Goal: Information Seeking & Learning: Learn about a topic

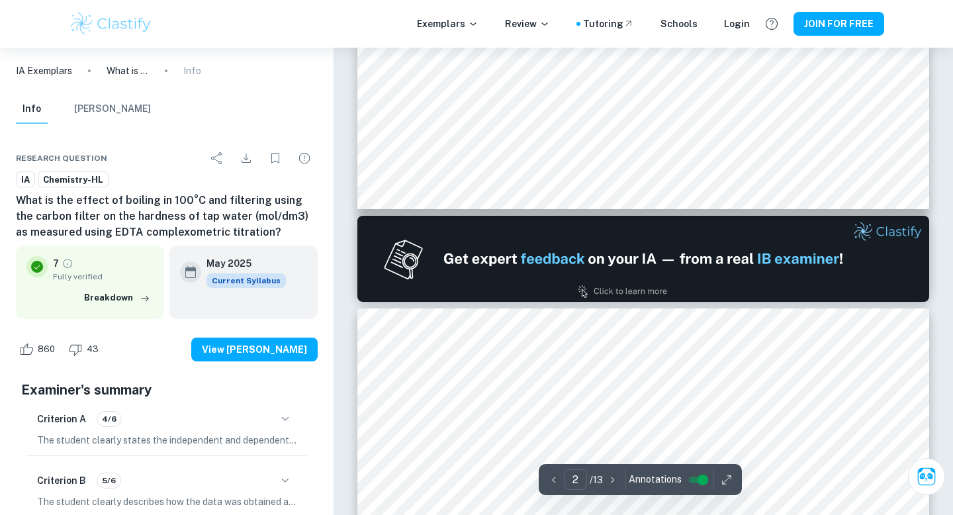
scroll to position [1163, 0]
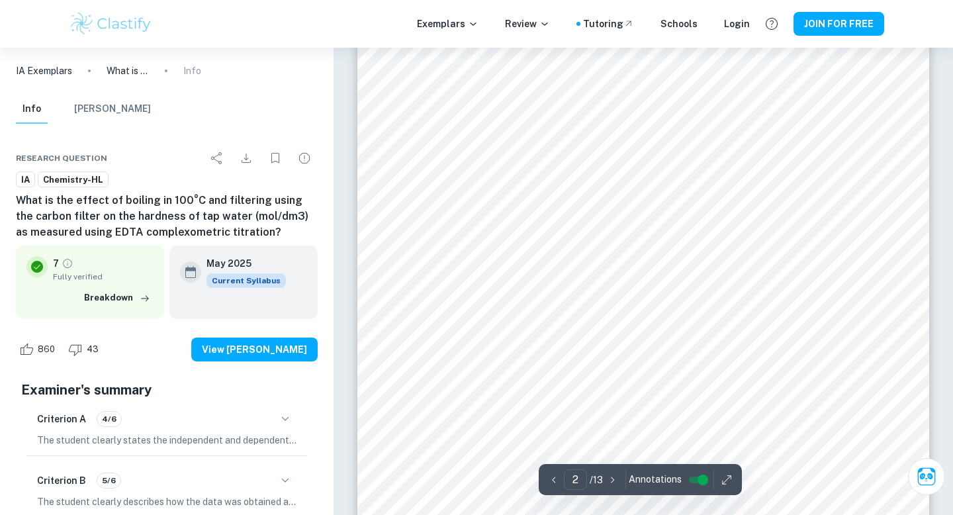
type input "1"
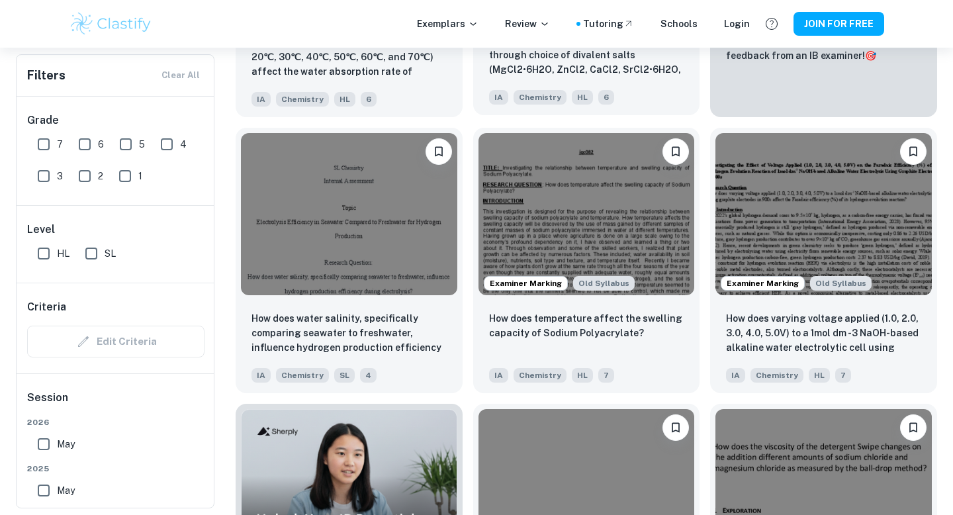
scroll to position [661, 0]
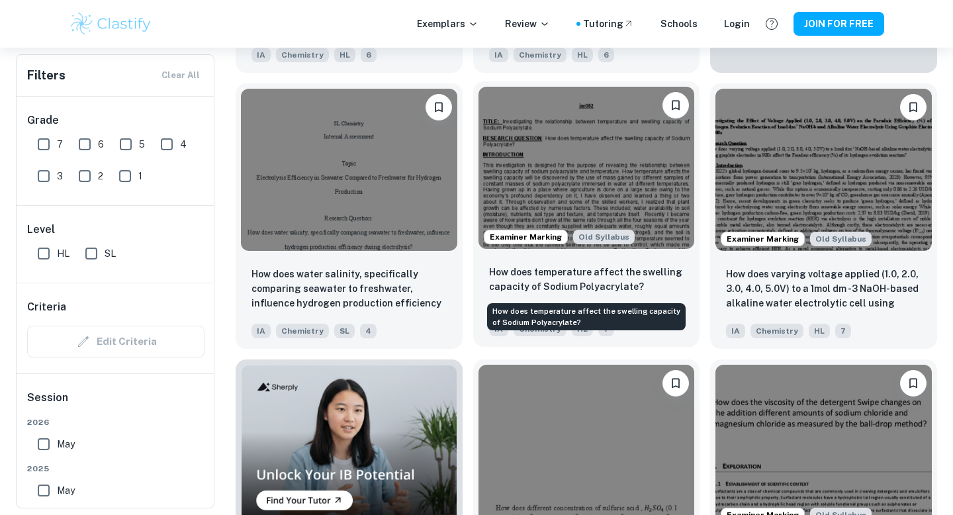
click at [531, 271] on p "How does temperature affect the swelling capacity of Sodium Polyacrylate?" at bounding box center [586, 279] width 195 height 29
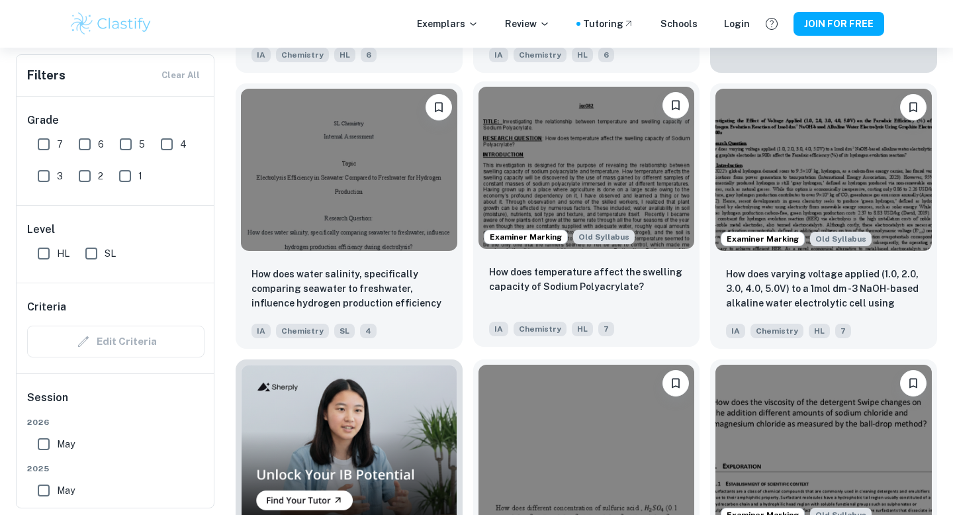
scroll to position [613, 0]
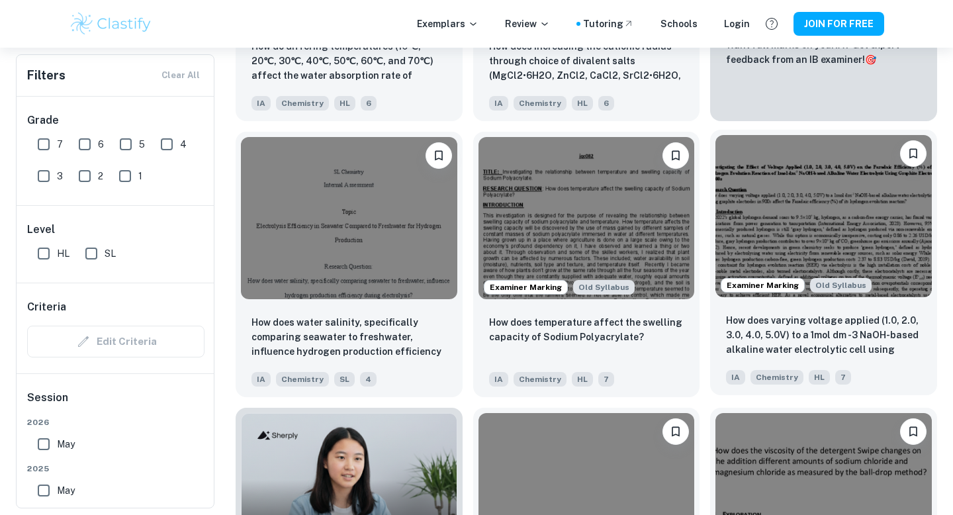
click at [769, 226] on img at bounding box center [823, 216] width 216 height 162
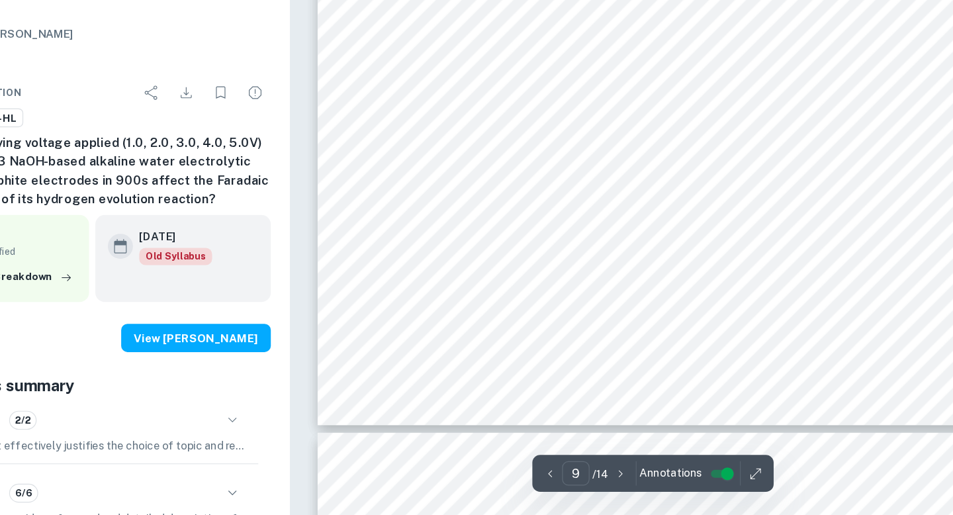
scroll to position [6708, 0]
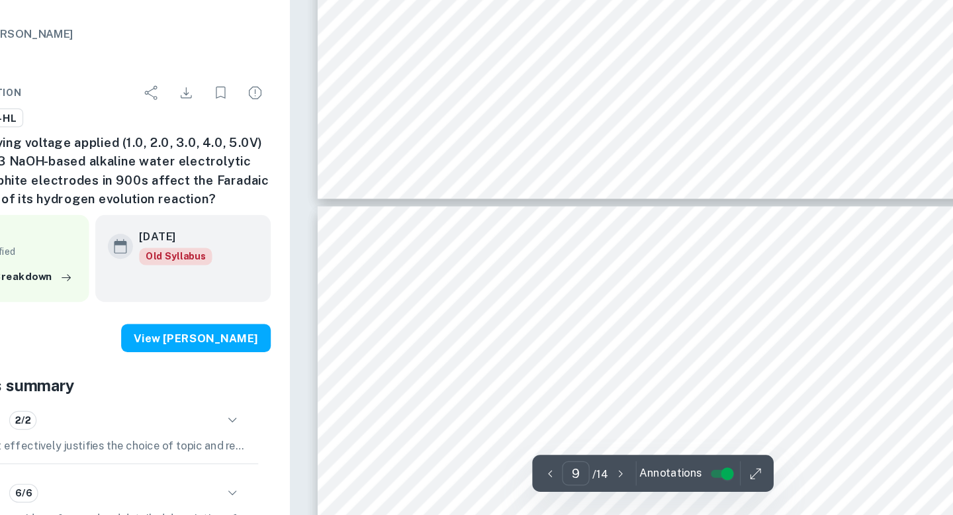
type input "10"
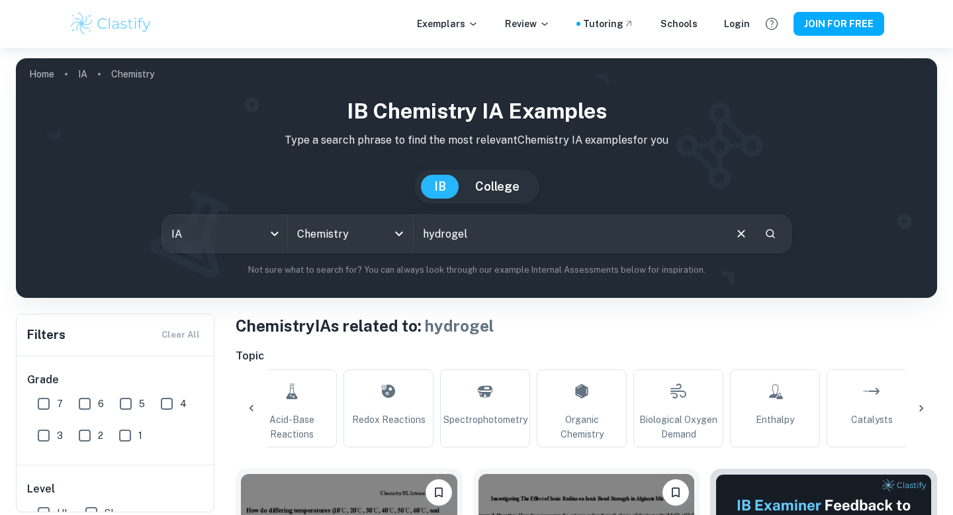
scroll to position [0, 1577]
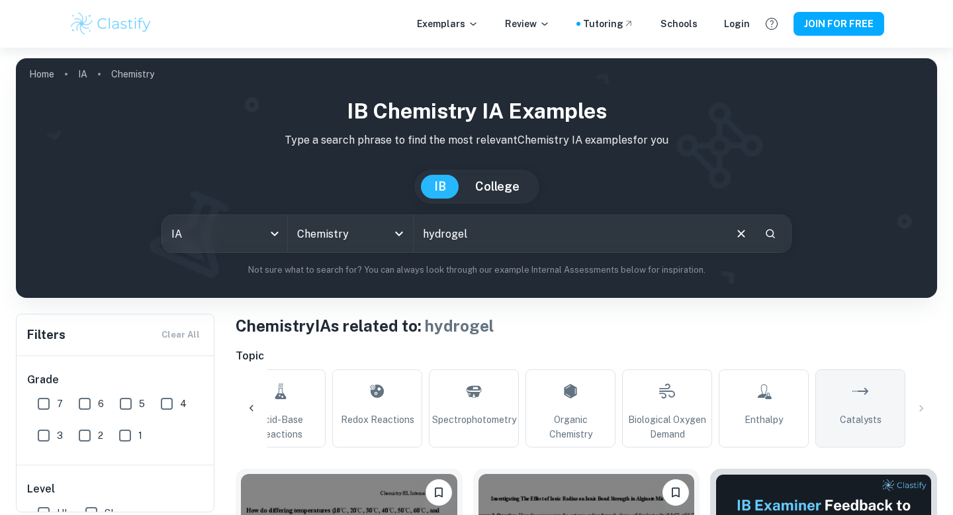
click at [850, 403] on link "Catalysts" at bounding box center [860, 408] width 90 height 78
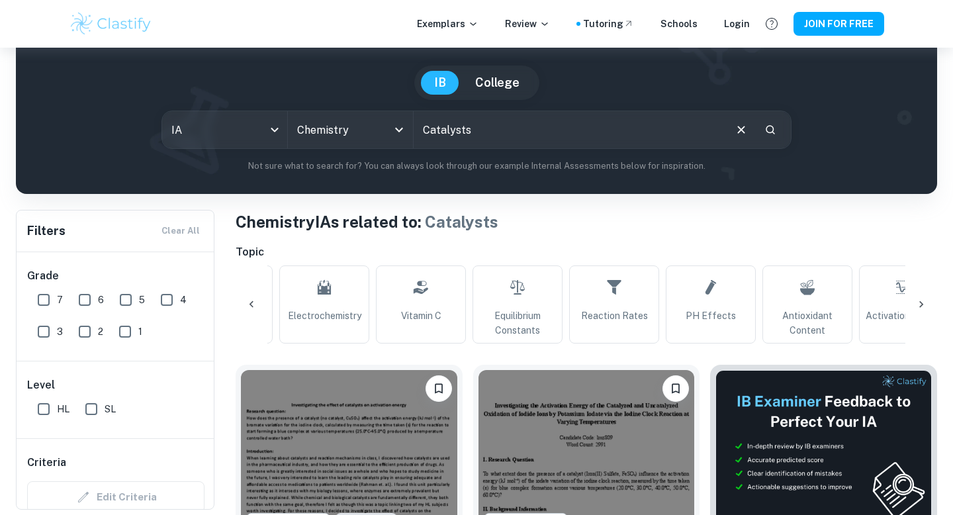
scroll to position [0, 529]
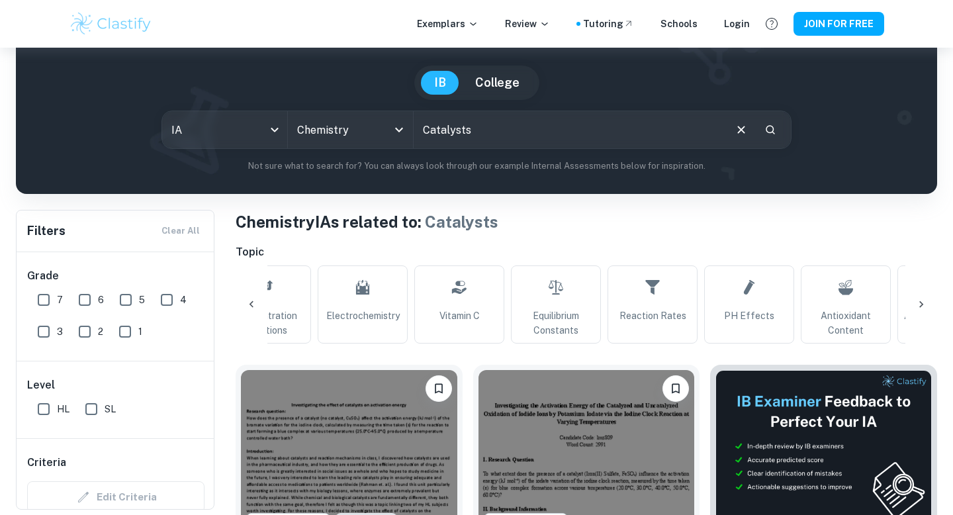
click at [476, 142] on input "Catalysts" at bounding box center [569, 129] width 310 height 37
type input "mass"
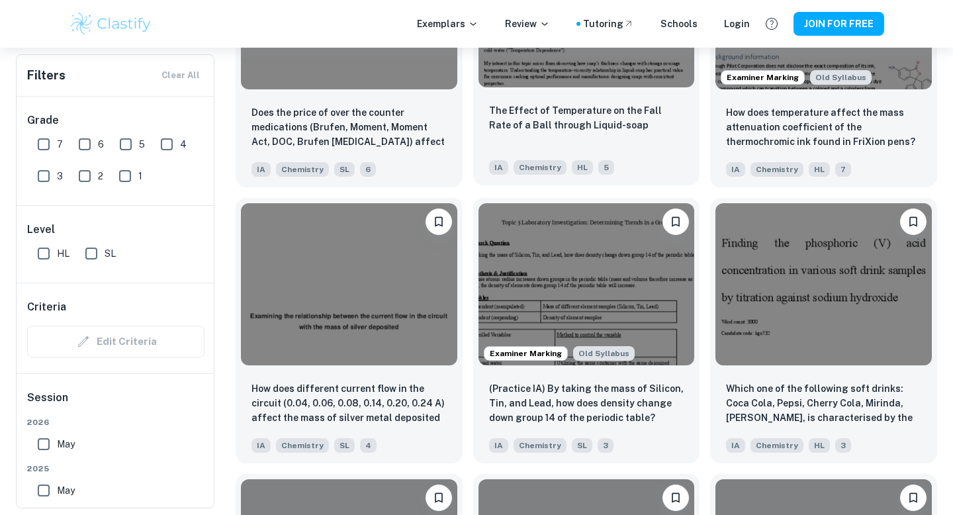
scroll to position [1380, 0]
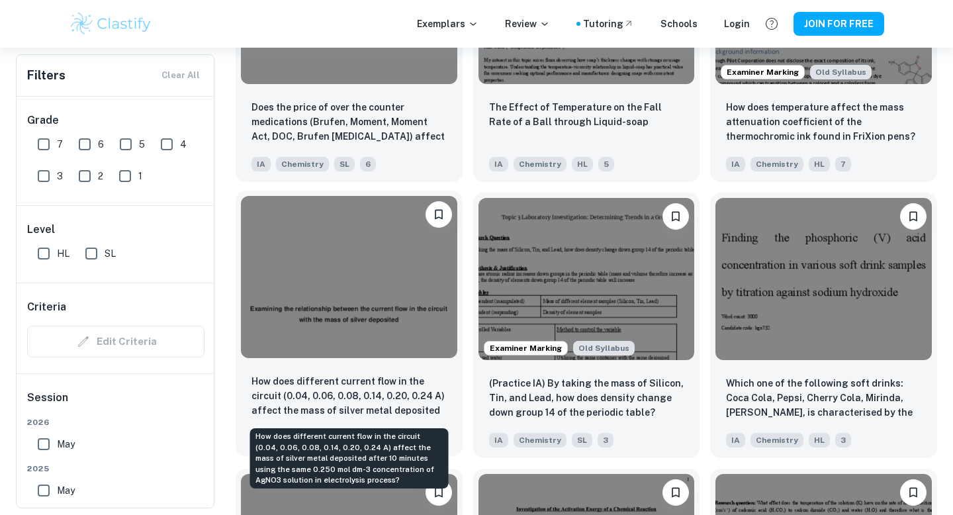
click at [415, 384] on p "How does different current flow in the circuit (0.04, 0.06, 0.08, 0.14, 0.20, 0…" at bounding box center [348, 396] width 195 height 45
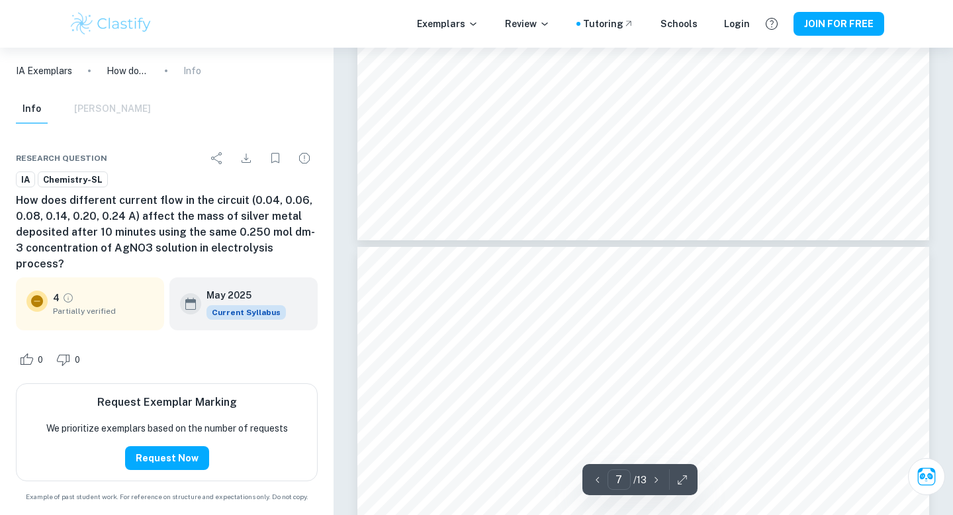
type input "8"
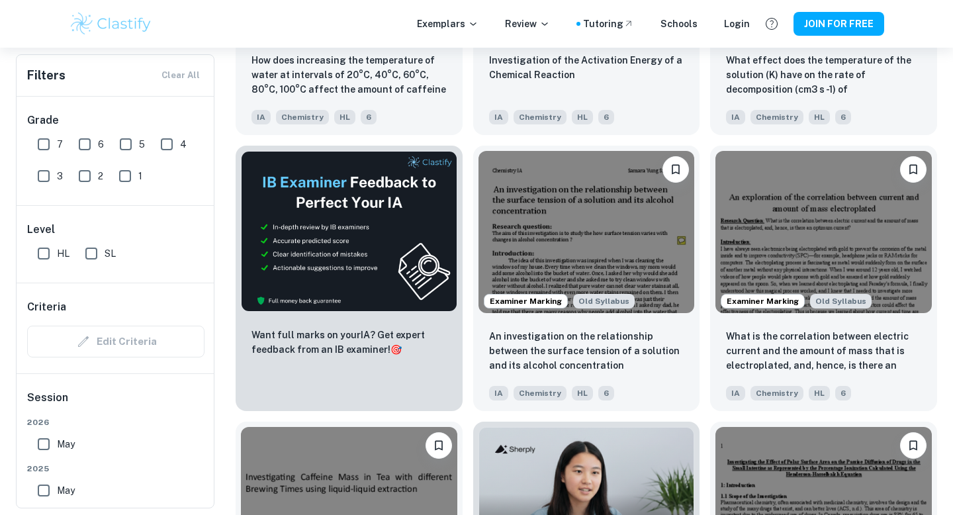
scroll to position [1954, 0]
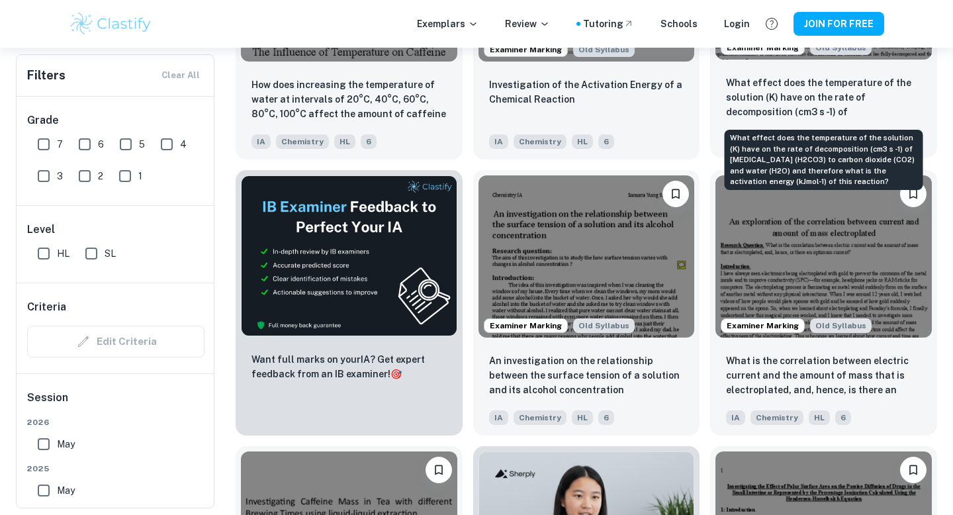
click at [766, 101] on p "What effect does the temperature of the solution (K) have on the rate of decomp…" at bounding box center [823, 97] width 195 height 45
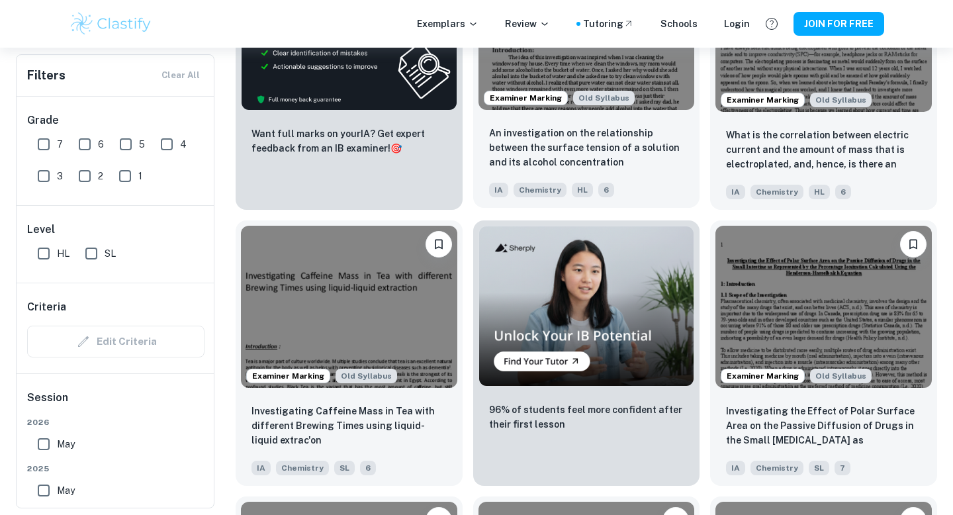
scroll to position [2356, 0]
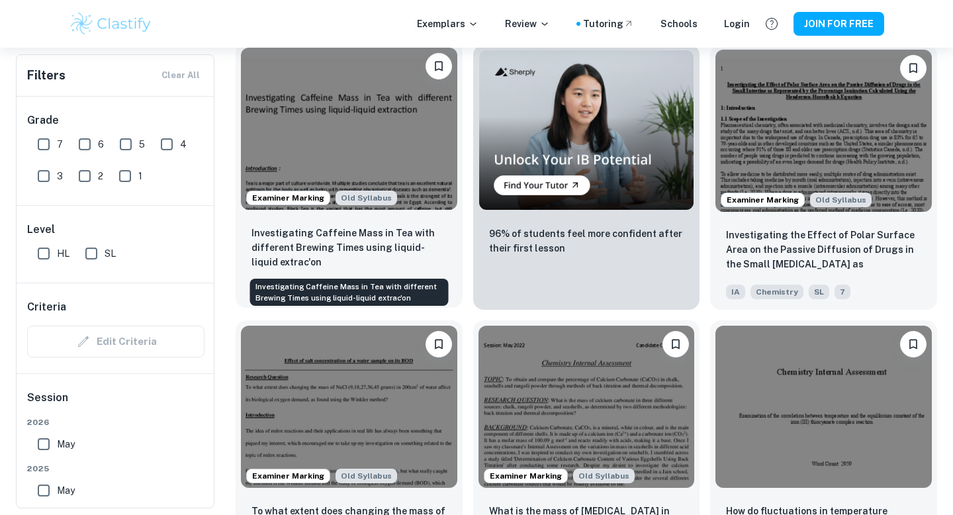
click at [386, 229] on p "Investigating Caffeine Mass in Tea with different Brewing Times using liquid-li…" at bounding box center [348, 248] width 195 height 44
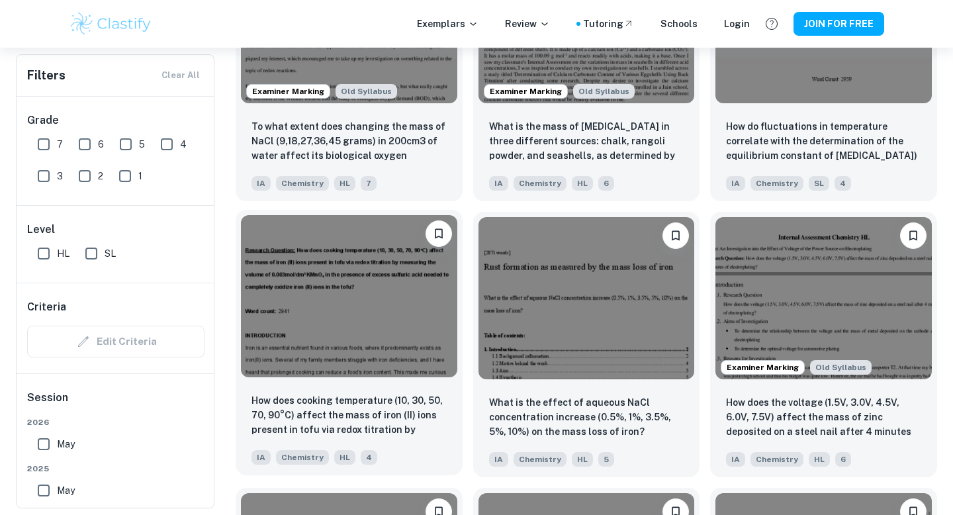
scroll to position [2741, 0]
click at [362, 384] on div "How does cooking temperature (10, 30, 50, 70, 90°C) affect the mass of iron (II…" at bounding box center [349, 428] width 227 height 93
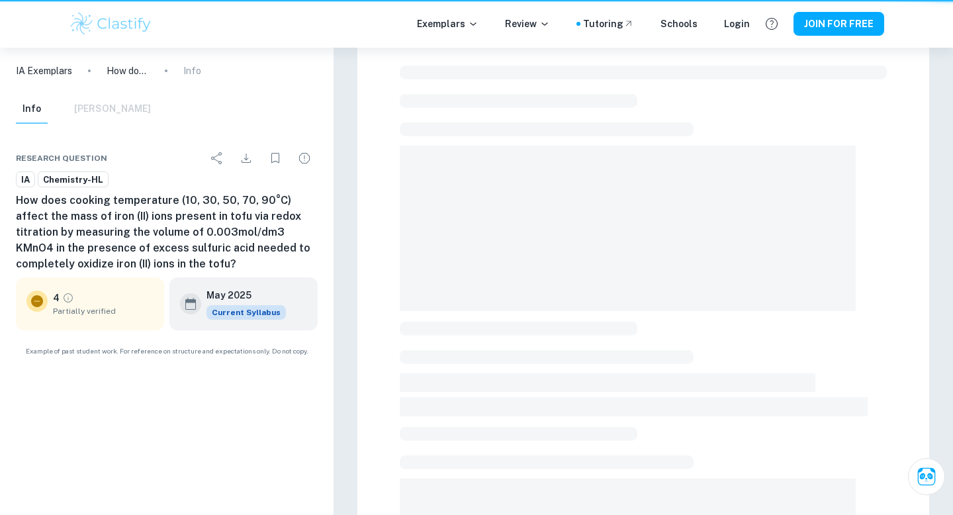
scroll to position [216, 0]
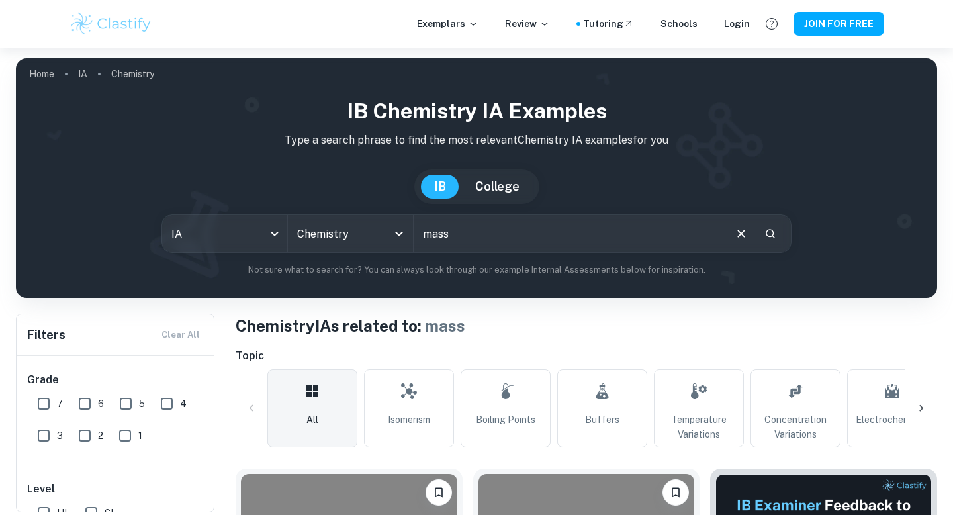
click at [451, 245] on input "mass" at bounding box center [569, 233] width 310 height 37
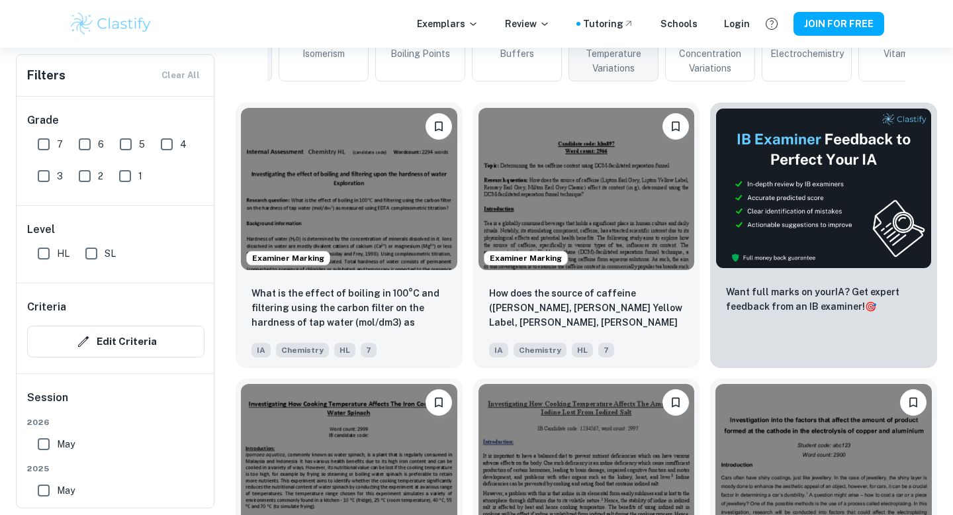
scroll to position [274, 0]
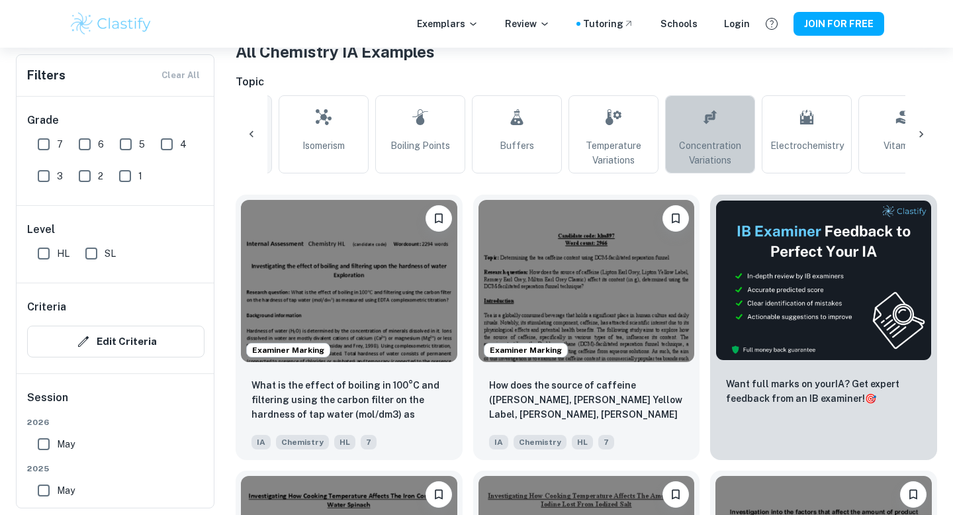
click at [684, 120] on link "Concentration Variations" at bounding box center [710, 134] width 90 height 78
type input "Concentration Variations"
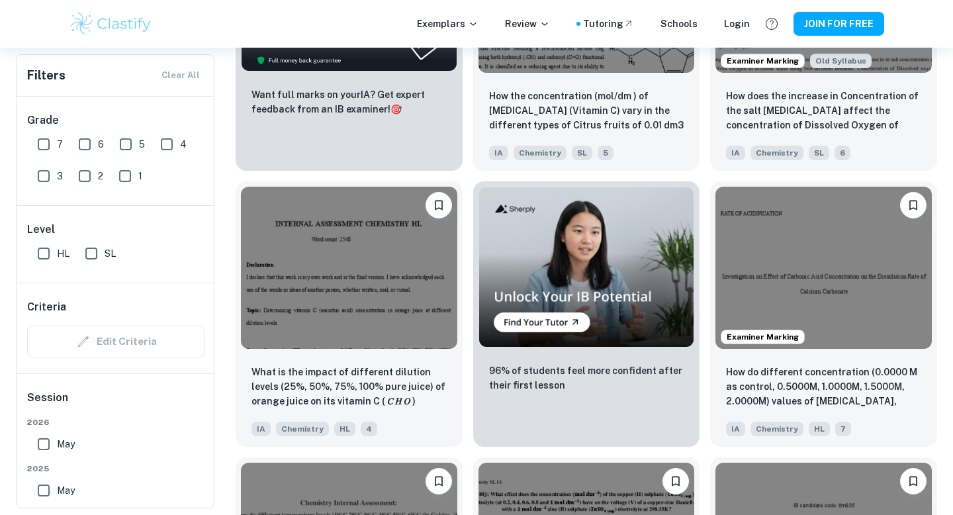
scroll to position [1816, 0]
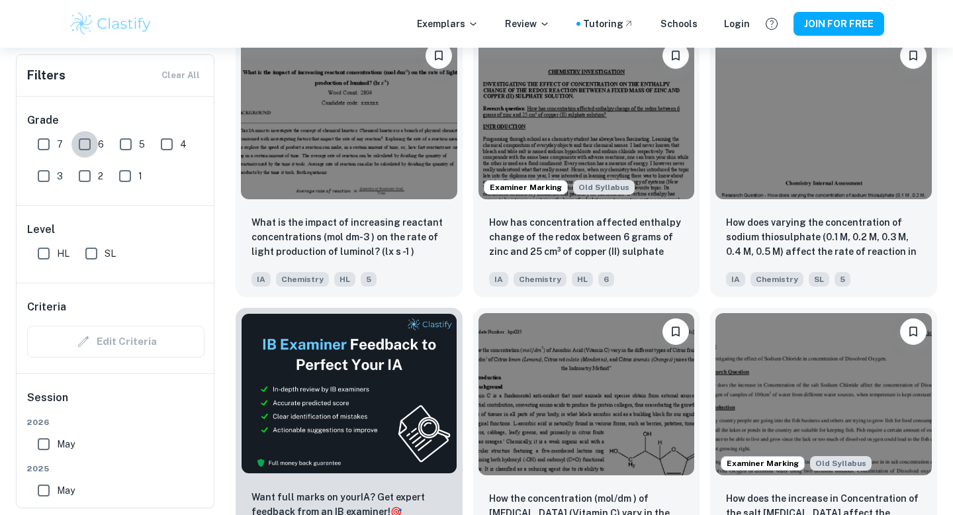
click at [82, 152] on input "6" at bounding box center [84, 144] width 26 height 26
checkbox input "true"
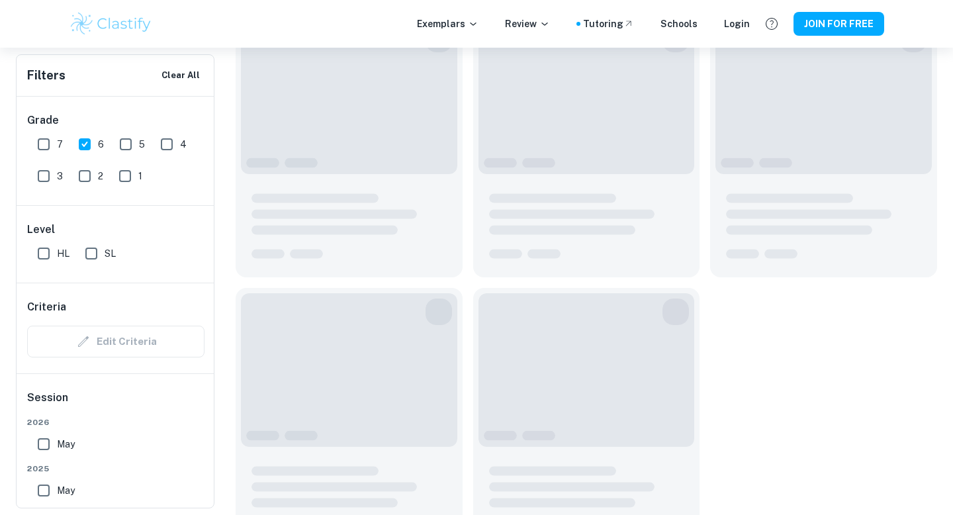
click at [51, 138] on input "7" at bounding box center [43, 144] width 26 height 26
checkbox input "true"
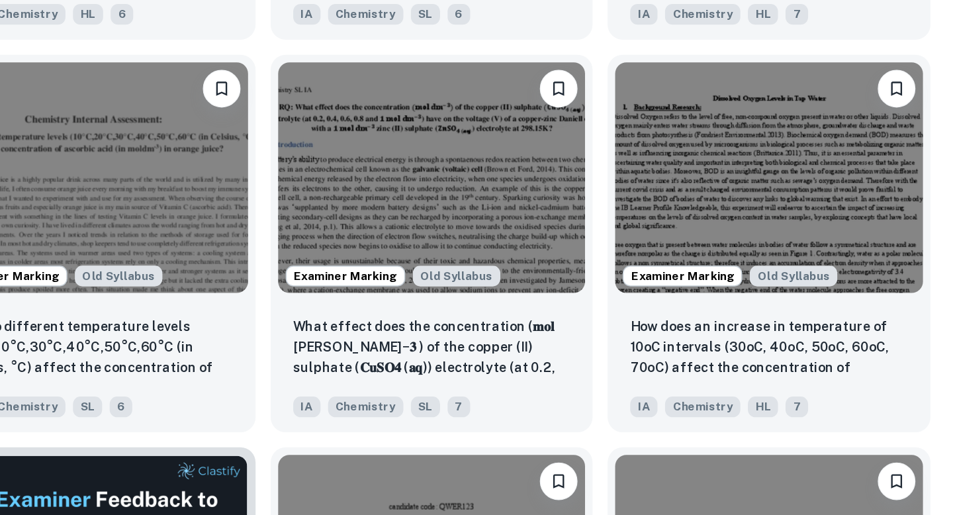
scroll to position [1691, 0]
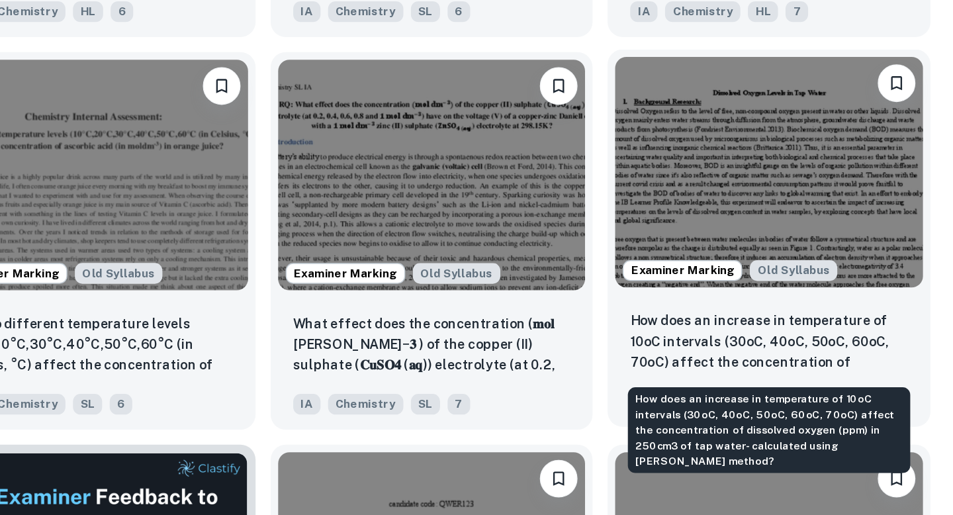
click at [762, 380] on p "How does an increase in temperature of 10oC intervals (30oC, 40oC, 50oC, 60oC, …" at bounding box center [823, 393] width 195 height 45
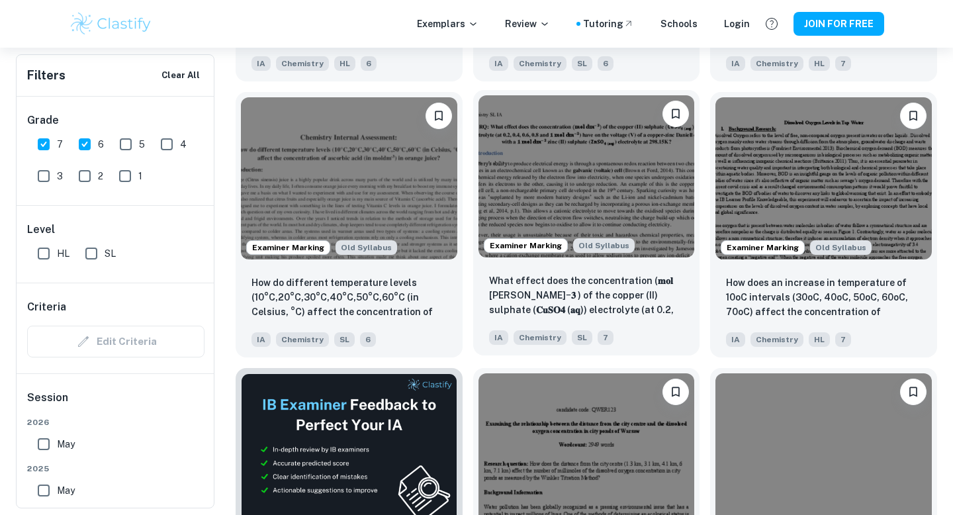
scroll to position [1795, 0]
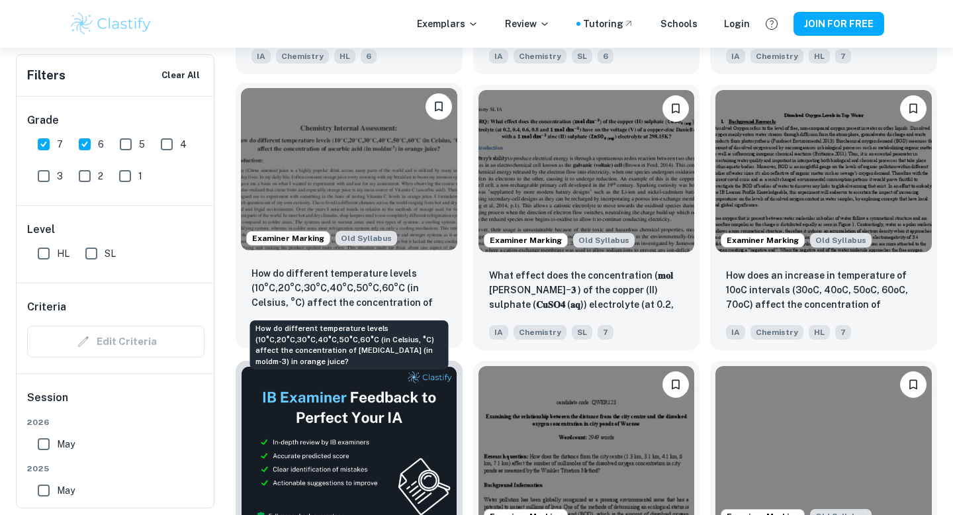
click at [390, 285] on p "How do different temperature levels (10°C,20°C,30°C,40°C,50°C,60°C (in Celsius,…" at bounding box center [348, 288] width 195 height 45
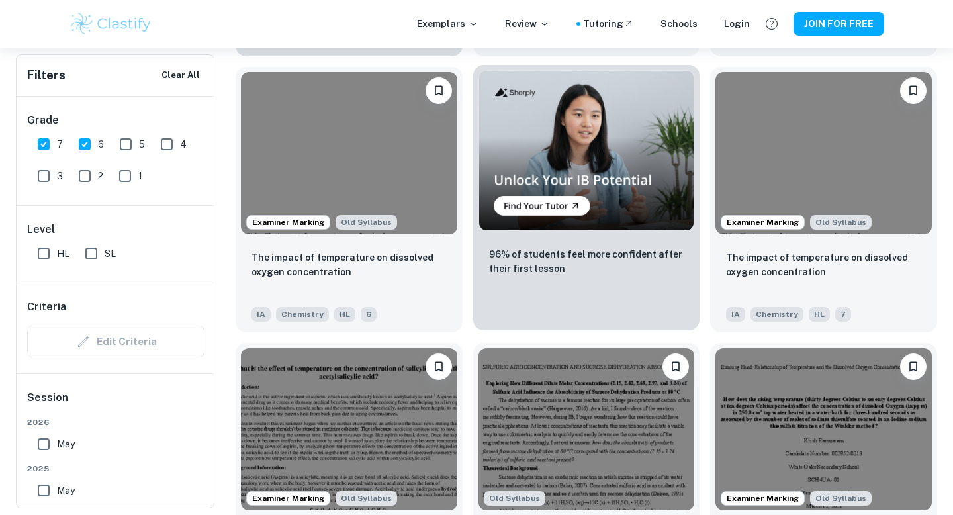
scroll to position [2420, 0]
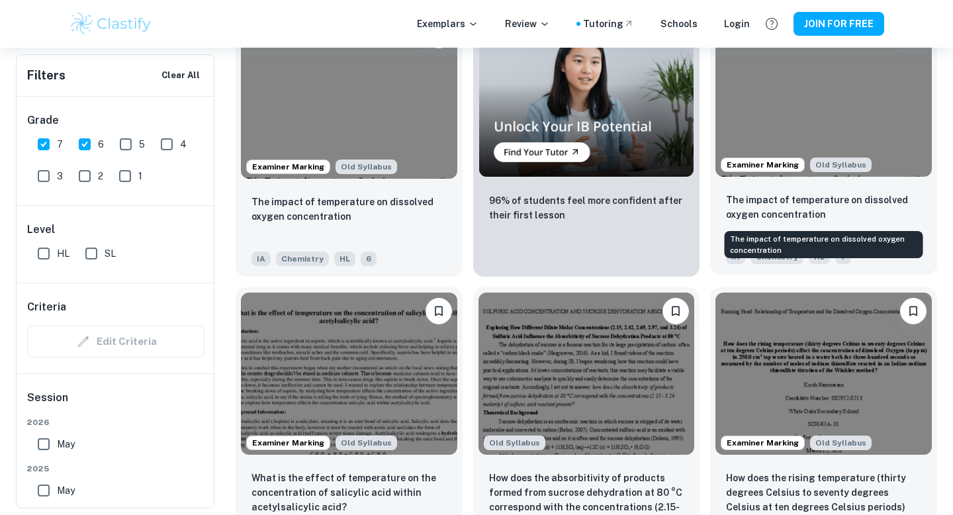
click at [788, 196] on p "The impact of temperature on dissolved oxygen concentration" at bounding box center [823, 207] width 195 height 29
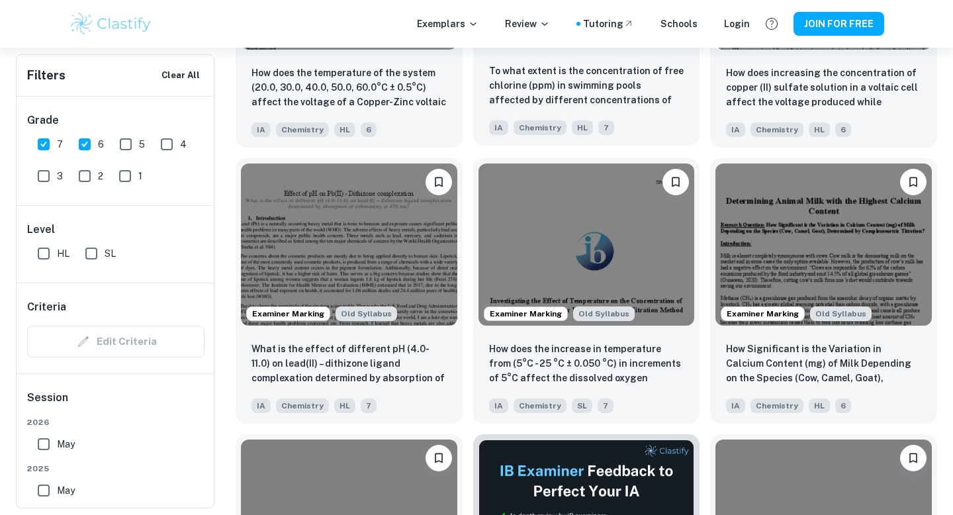
scroll to position [3175, 0]
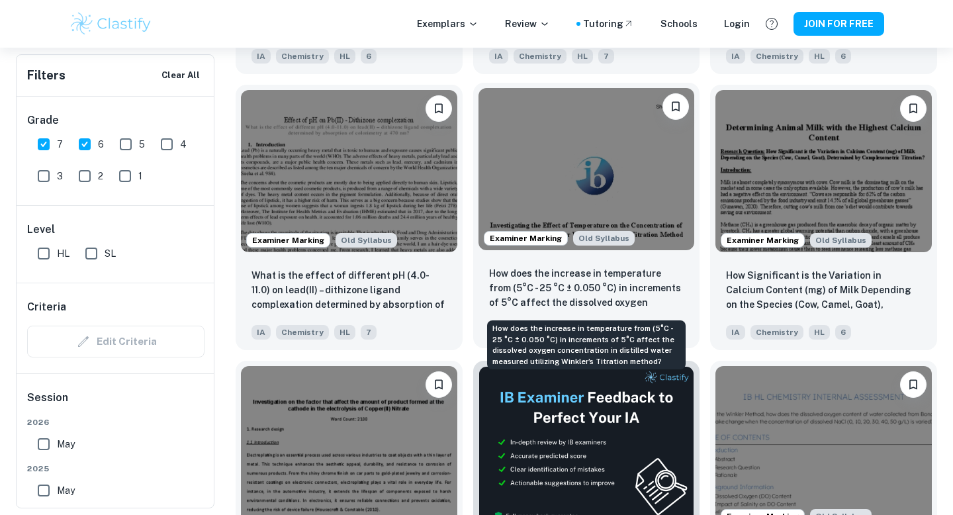
click at [633, 301] on p "How does the increase in temperature from (5°C - 25 °C ± 0.050 °C) in increment…" at bounding box center [586, 288] width 195 height 45
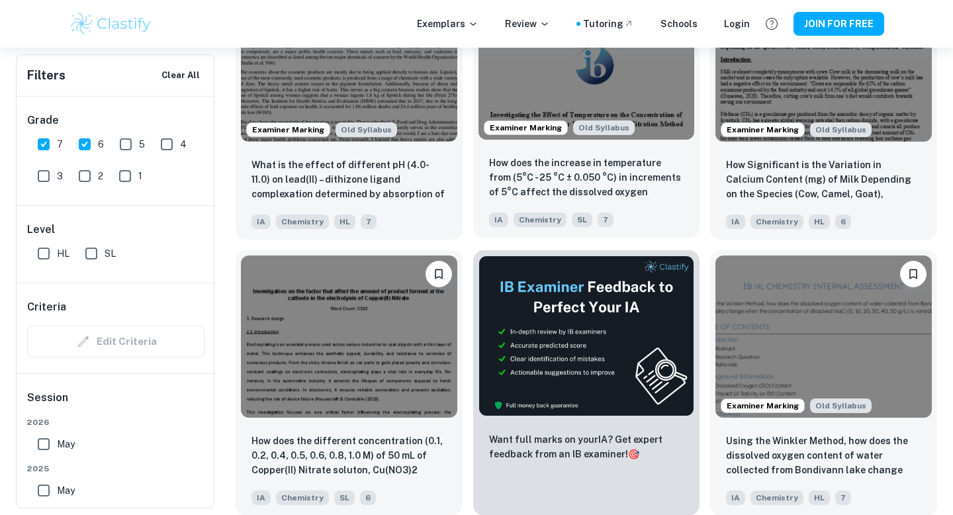
scroll to position [3438, 0]
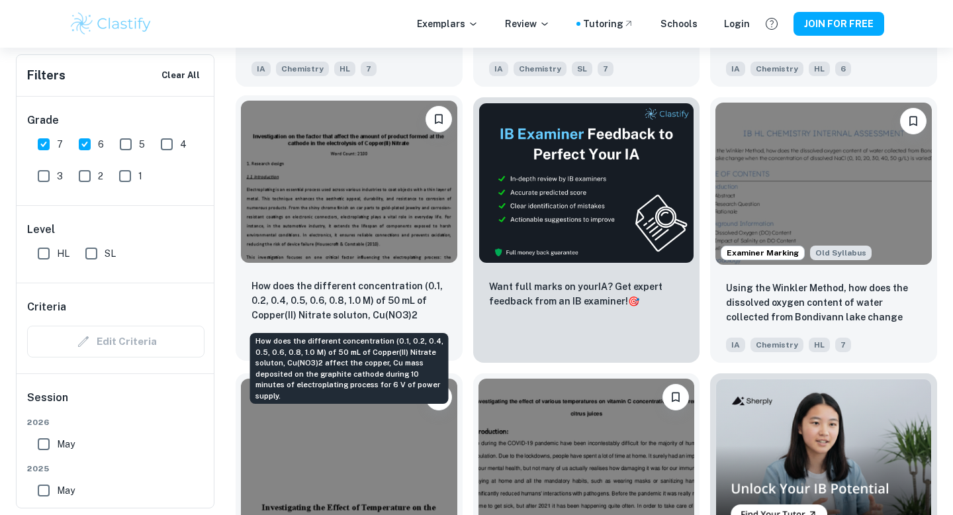
click at [397, 294] on p "How does the different concentration (0.1, 0.2, 0.4, 0.5, 0.6, 0.8, 1.0 M) of 5…" at bounding box center [348, 301] width 195 height 45
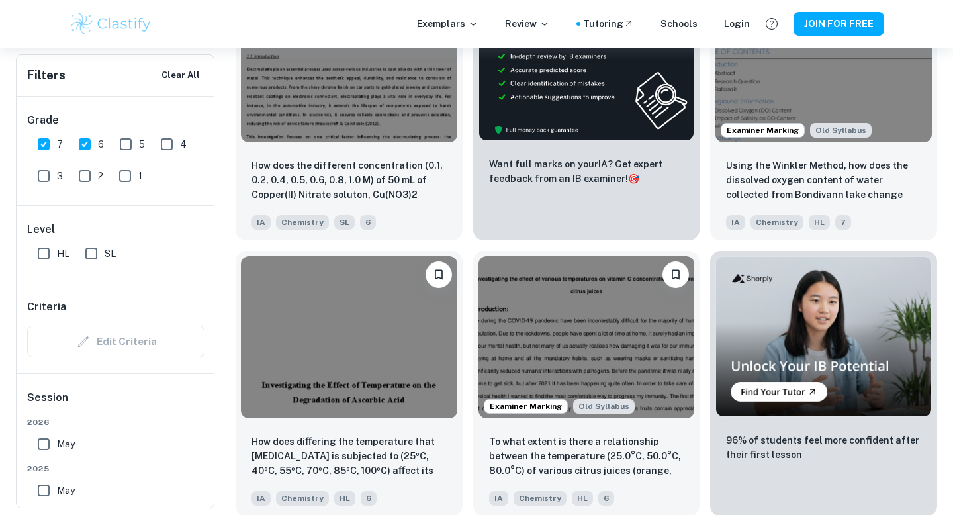
scroll to position [3722, 0]
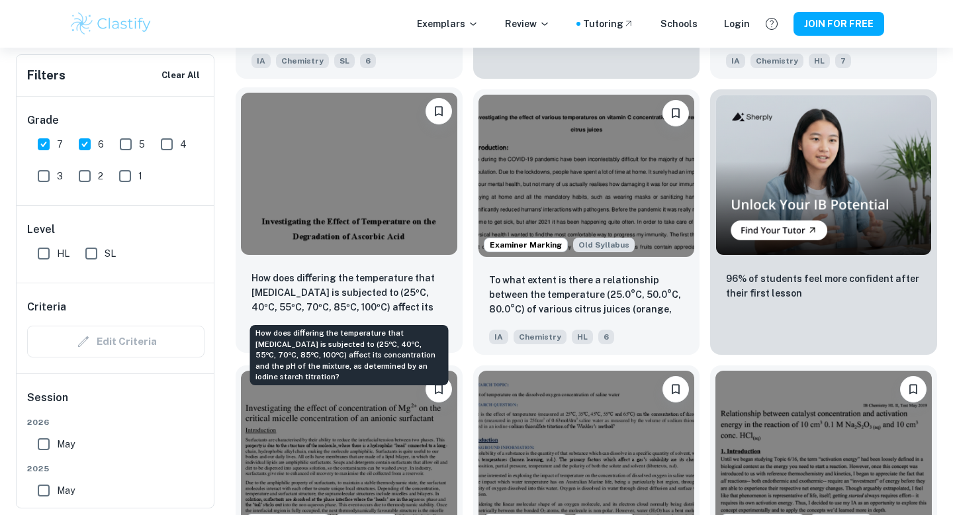
click at [396, 284] on p "How does diﬀering the temperature that [MEDICAL_DATA] is subjected to (25ºC, 40…" at bounding box center [348, 293] width 195 height 45
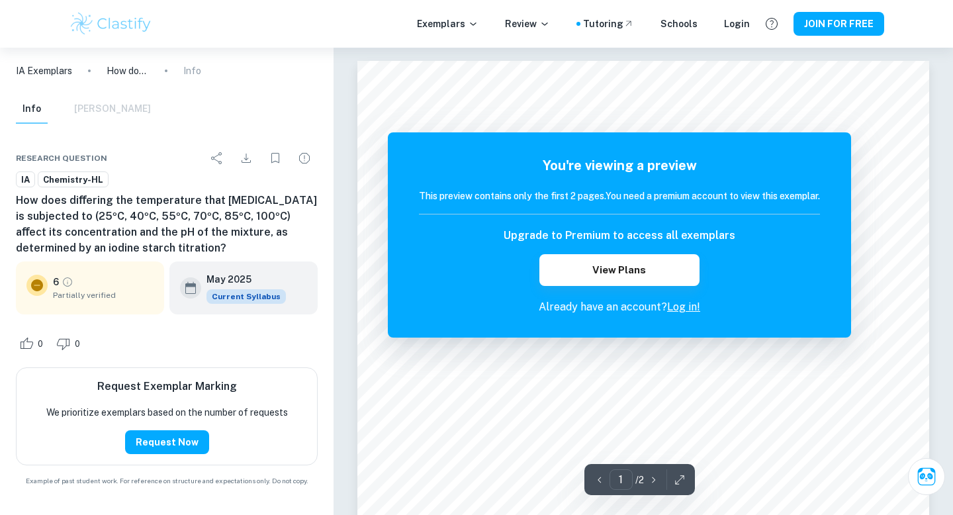
scroll to position [7, 0]
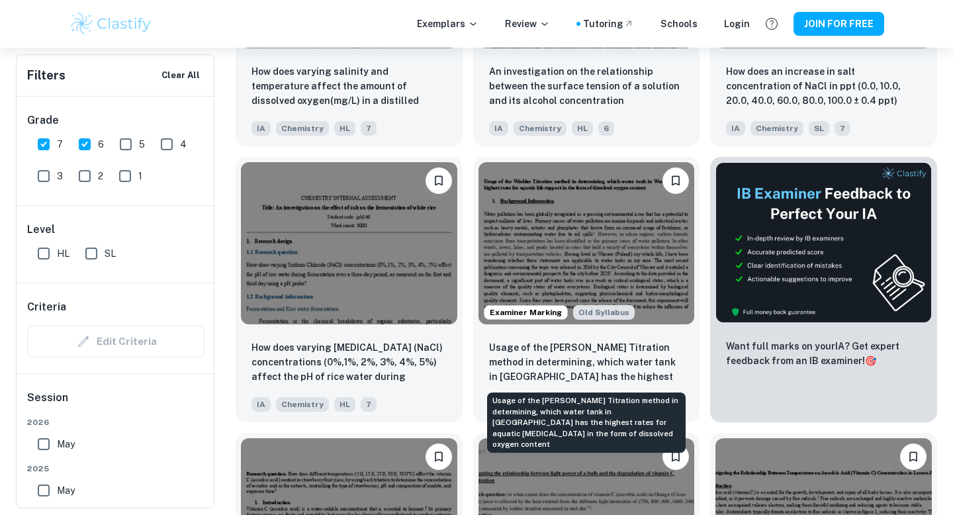
scroll to position [4785, 0]
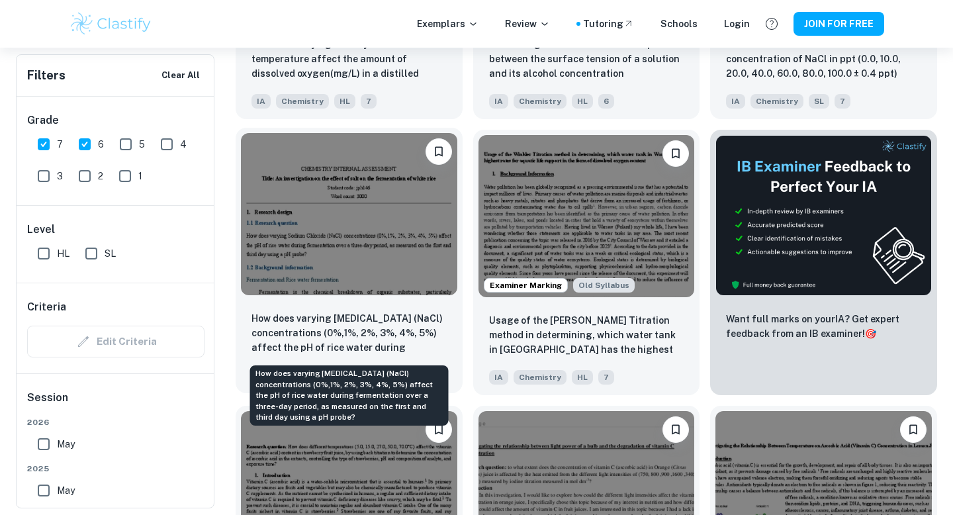
click at [401, 331] on p "How does varying [MEDICAL_DATA] (NaCl) concentrations (0%,1%, 2%, 3%, 4%, 5%) a…" at bounding box center [348, 333] width 195 height 45
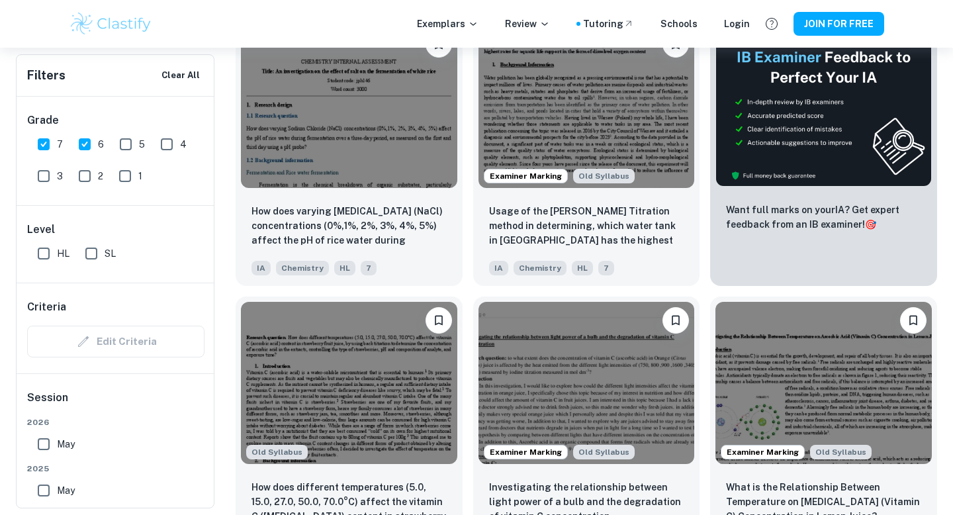
scroll to position [4845, 0]
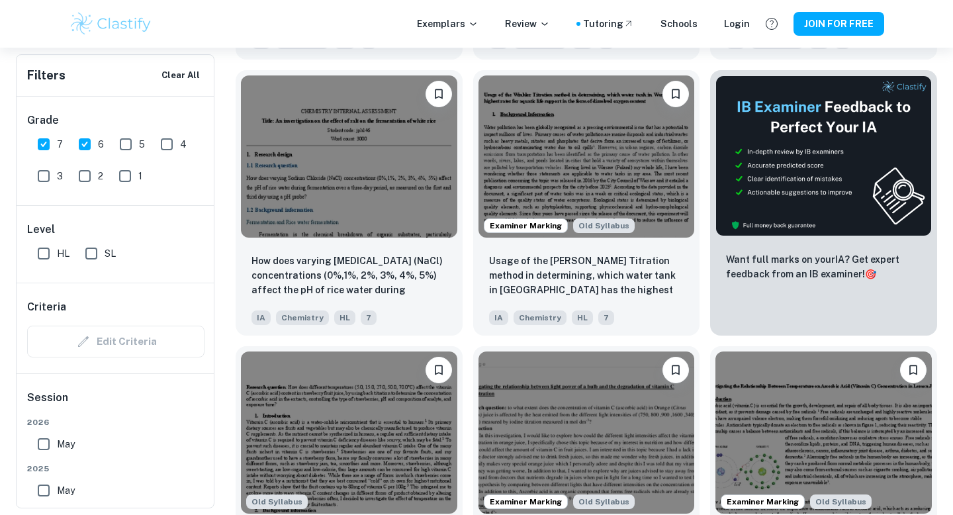
click at [468, 309] on div "Examiner Marking Old Syllabus Usage of the [PERSON_NAME] Titration method in de…" at bounding box center [582, 198] width 238 height 276
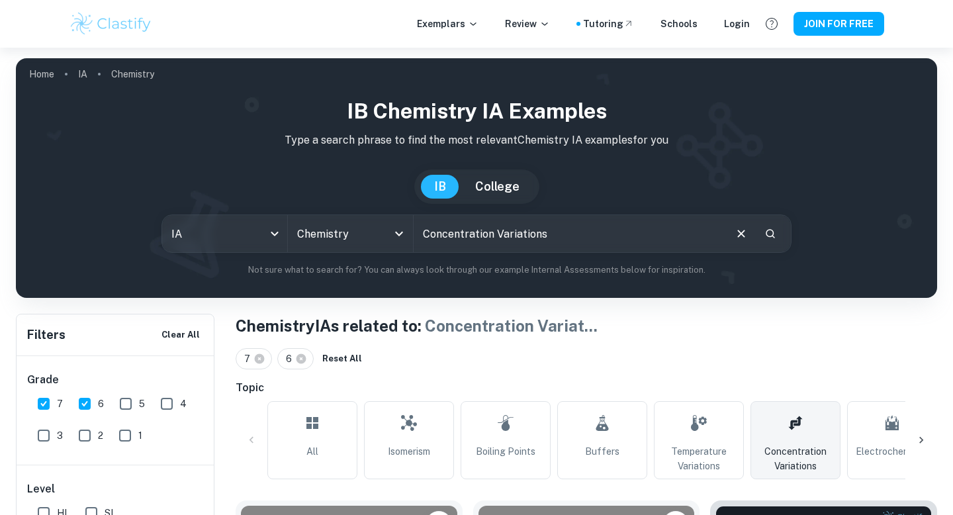
scroll to position [424, 0]
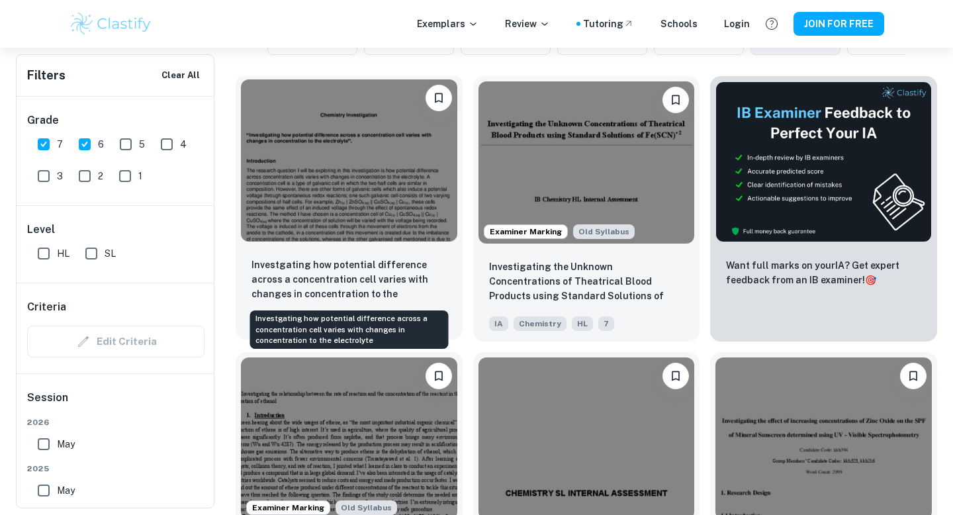
click at [410, 281] on p "Investgating how potential difference across a concentration cell varies with c…" at bounding box center [348, 279] width 195 height 45
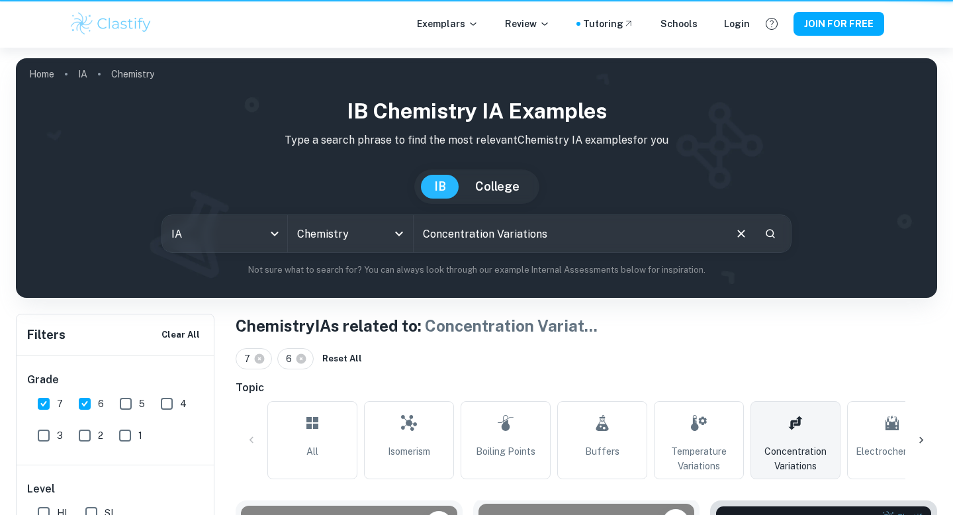
scroll to position [424, 0]
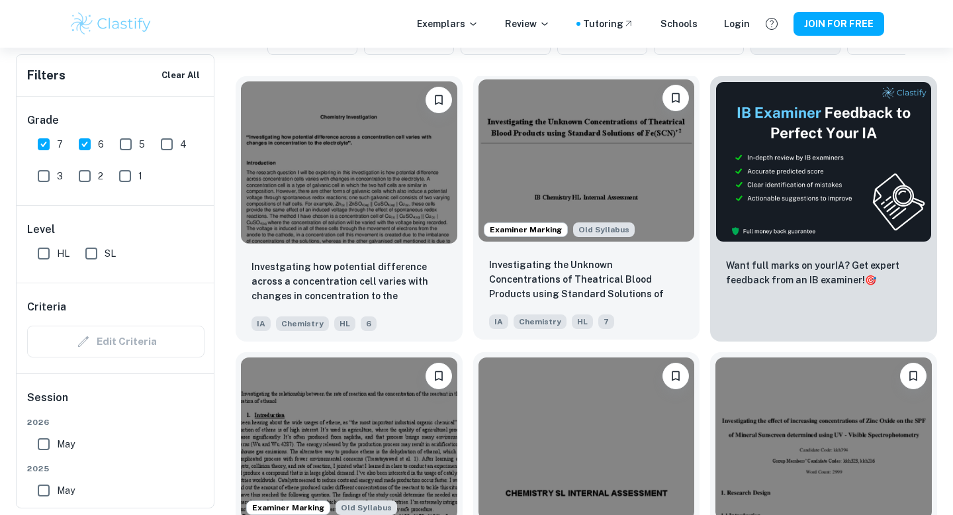
click at [561, 260] on p "Investigating the Unknown Concentrations of Theatrical Blood Products using Sta…" at bounding box center [586, 279] width 195 height 45
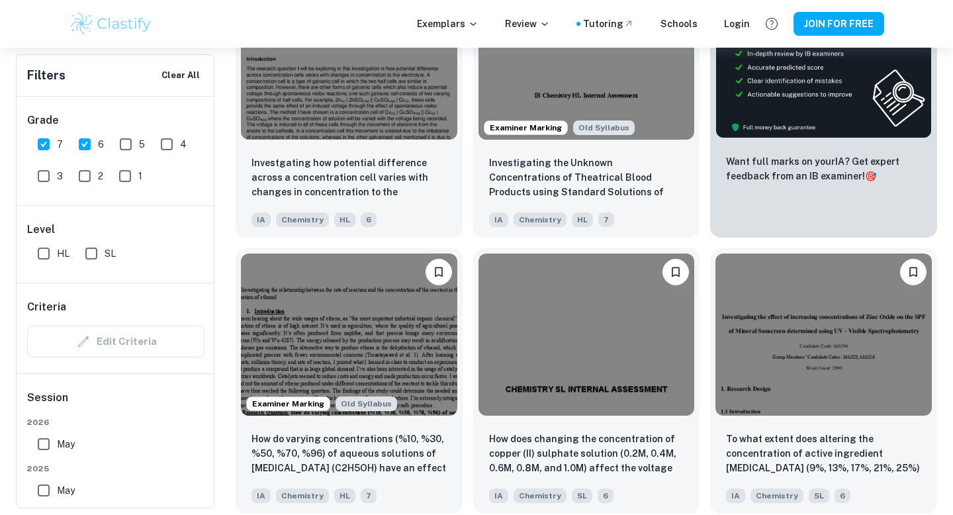
scroll to position [689, 0]
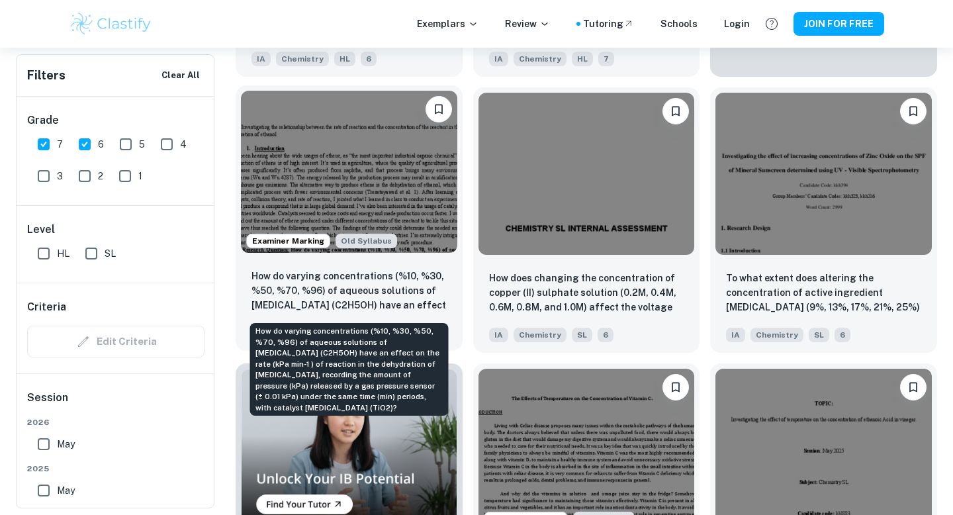
click at [422, 285] on p "How do varying concentrations (%10, %30, %50, %70, %96) of aqueous solutions of…" at bounding box center [348, 291] width 195 height 45
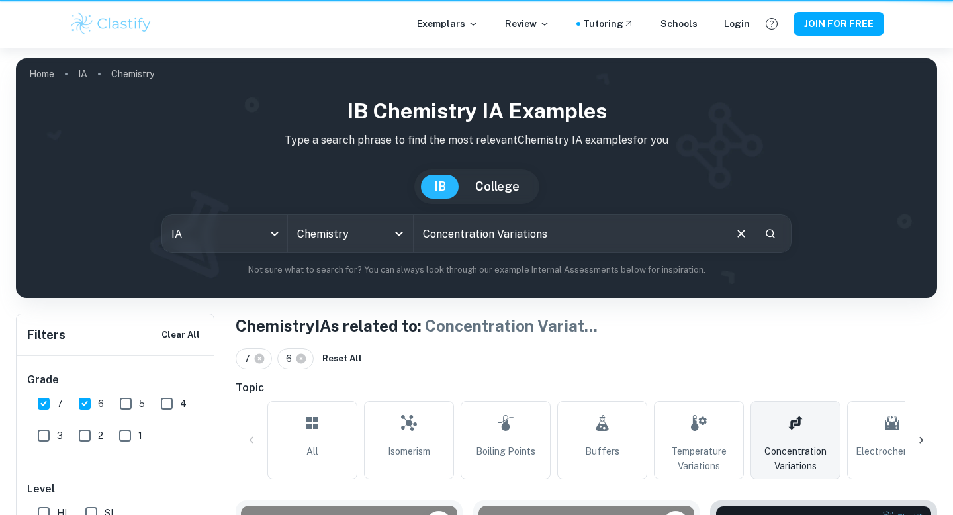
scroll to position [689, 0]
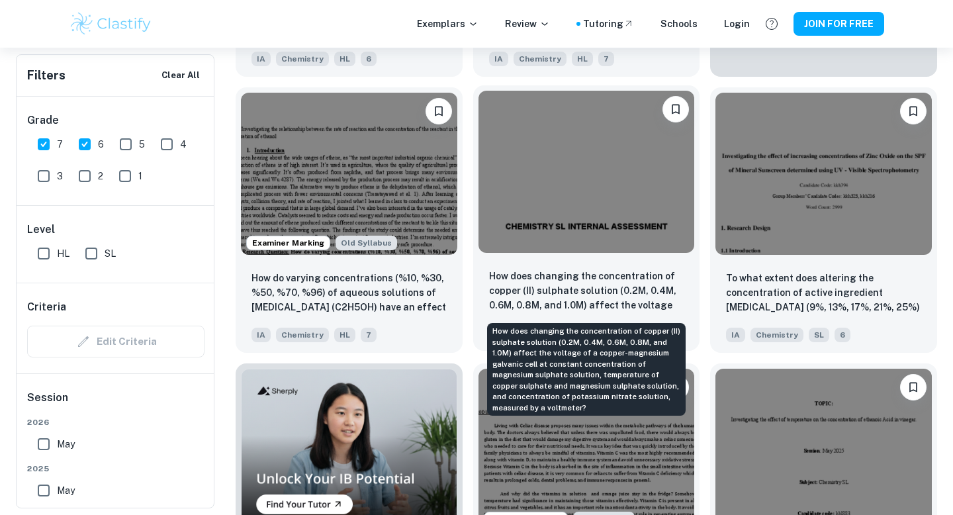
click at [549, 290] on p "How does changing the concentration of copper (II) sulphate solution (0.2M, 0.4…" at bounding box center [586, 291] width 195 height 45
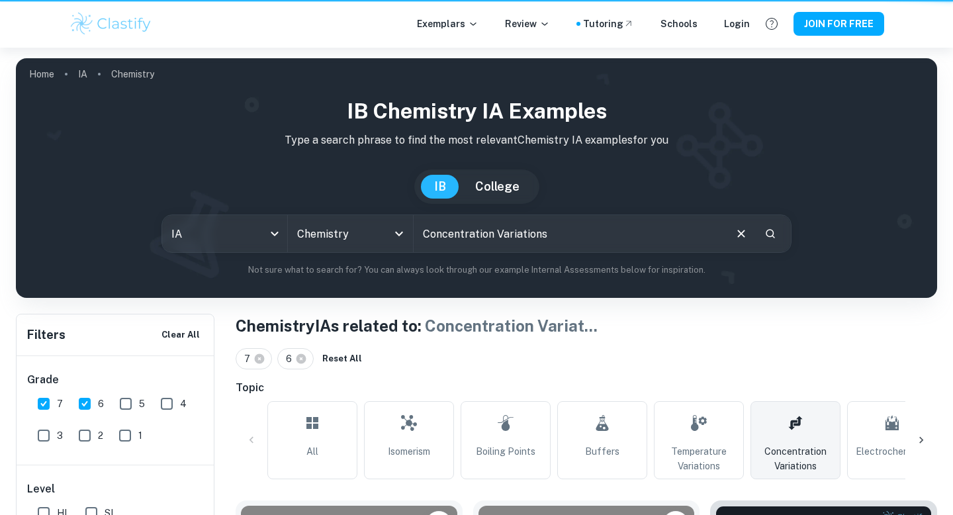
scroll to position [689, 0]
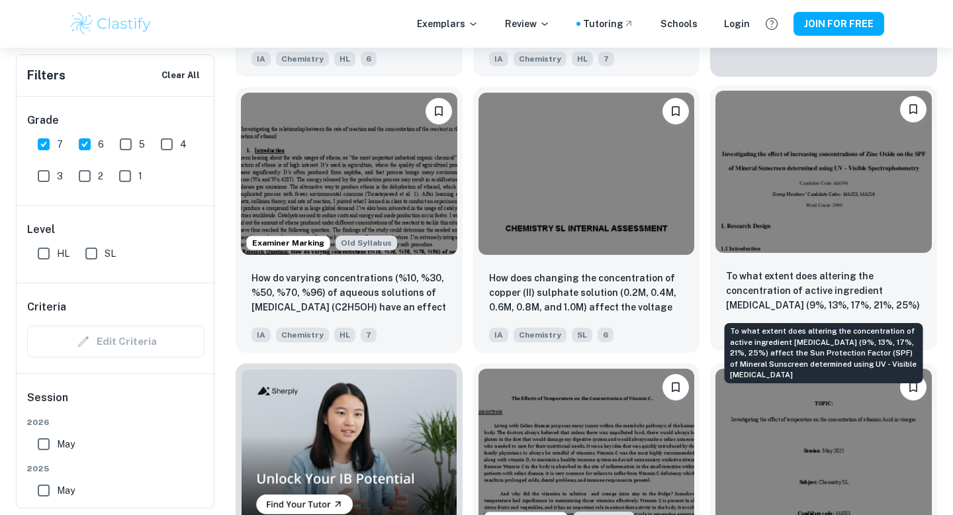
click at [790, 272] on p "To what extent does altering the concentration of active ingredient [MEDICAL_DA…" at bounding box center [823, 291] width 195 height 45
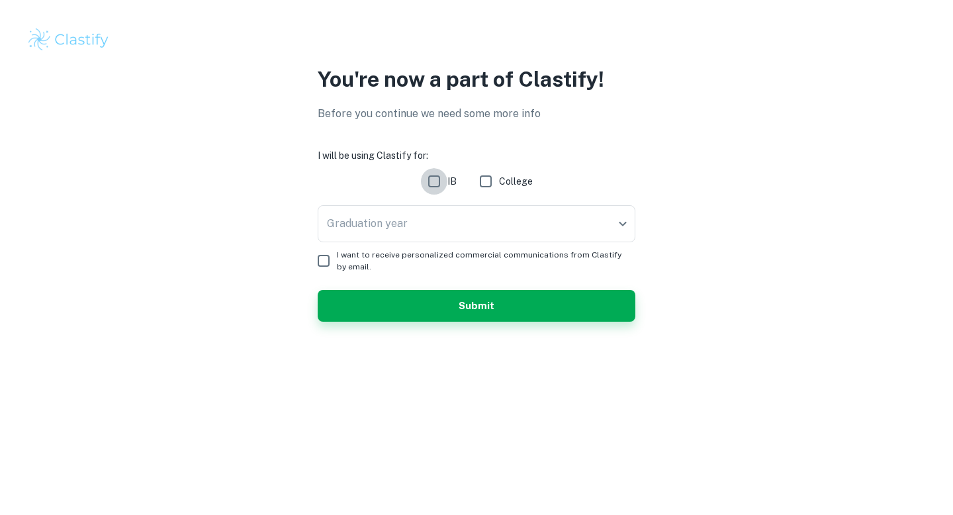
click at [442, 181] on input "IB" at bounding box center [434, 181] width 26 height 26
checkbox input "true"
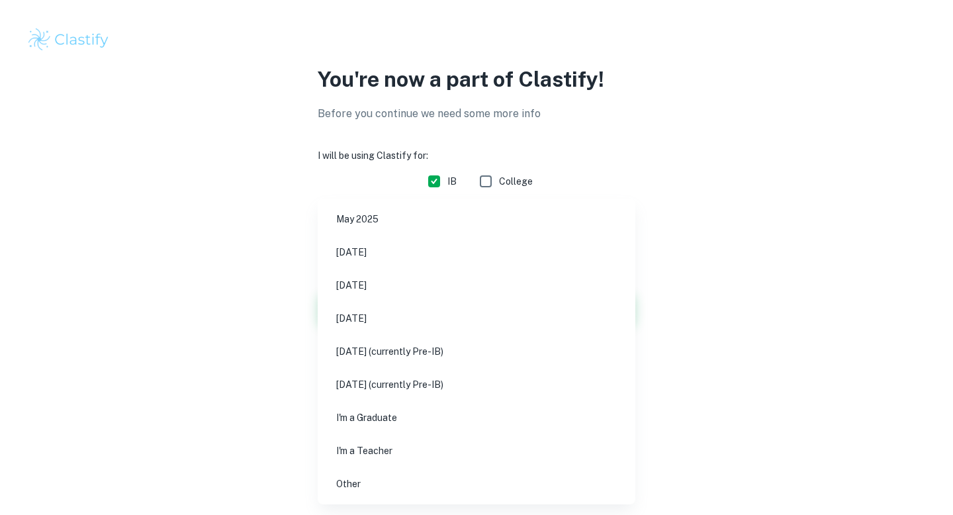
click at [448, 212] on body "We value your privacy We use cookies to enhance your browsing experience, serve…" at bounding box center [476, 257] width 953 height 515
click at [418, 272] on li "May 2026" at bounding box center [476, 285] width 307 height 30
type input "M26"
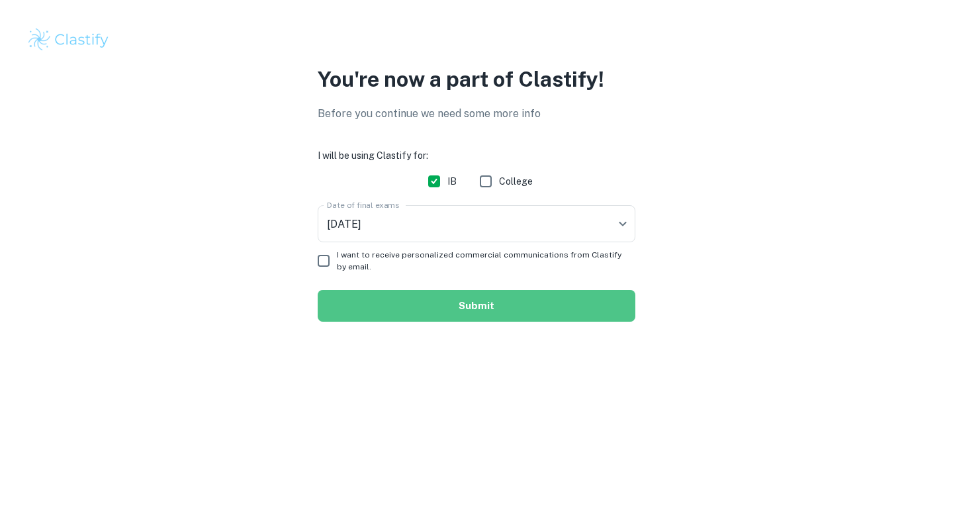
click at [436, 299] on button "Submit" at bounding box center [477, 306] width 318 height 32
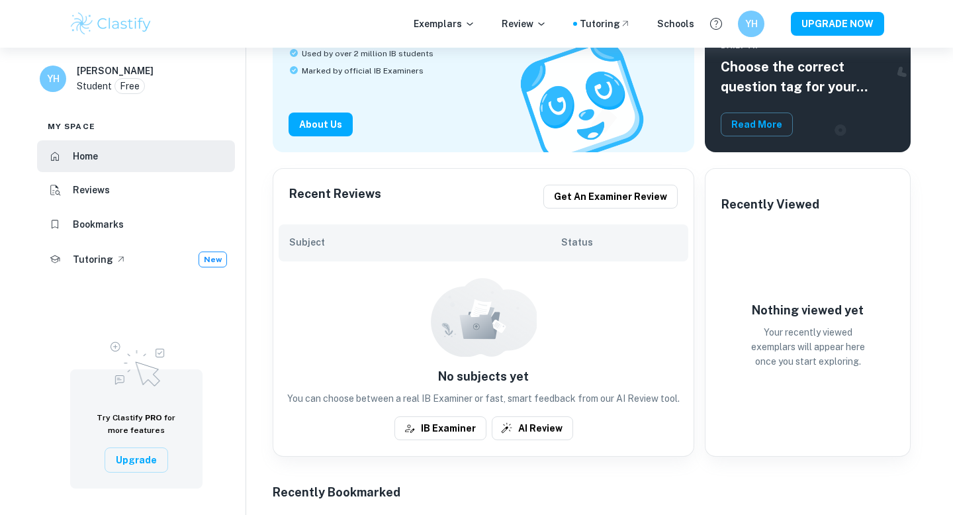
scroll to position [24, 0]
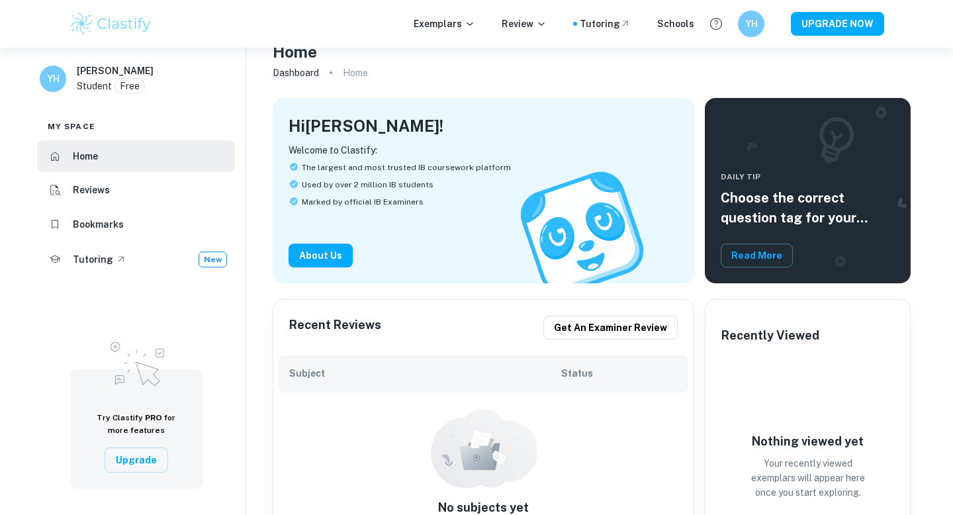
click at [439, 32] on div "Exemplars Review Tutoring Schools YH UPGRADE NOW" at bounding box center [476, 24] width 847 height 26
click at [439, 31] on div "Exemplars Review Tutoring Schools YH UPGRADE NOW" at bounding box center [476, 24] width 847 height 26
click at [439, 26] on p "Exemplars" at bounding box center [445, 24] width 62 height 15
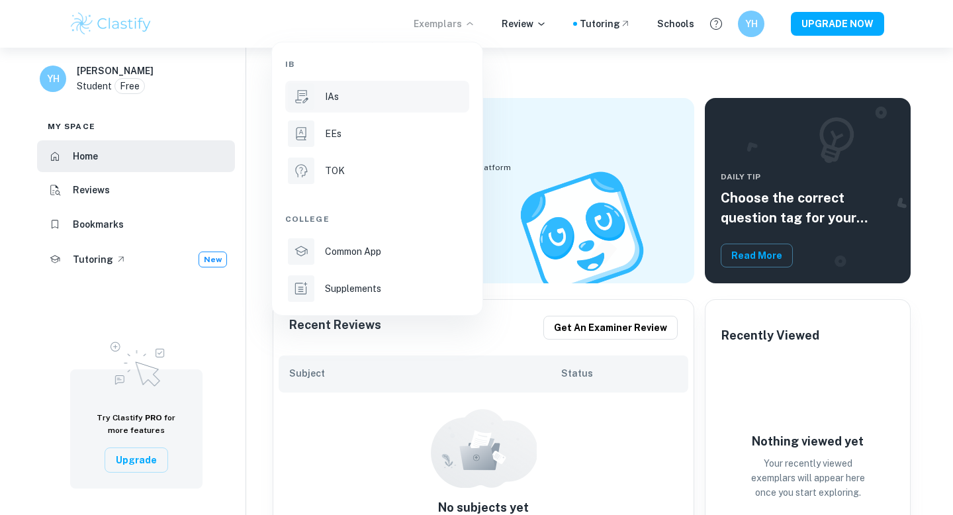
click at [392, 100] on div "IAs" at bounding box center [396, 96] width 142 height 15
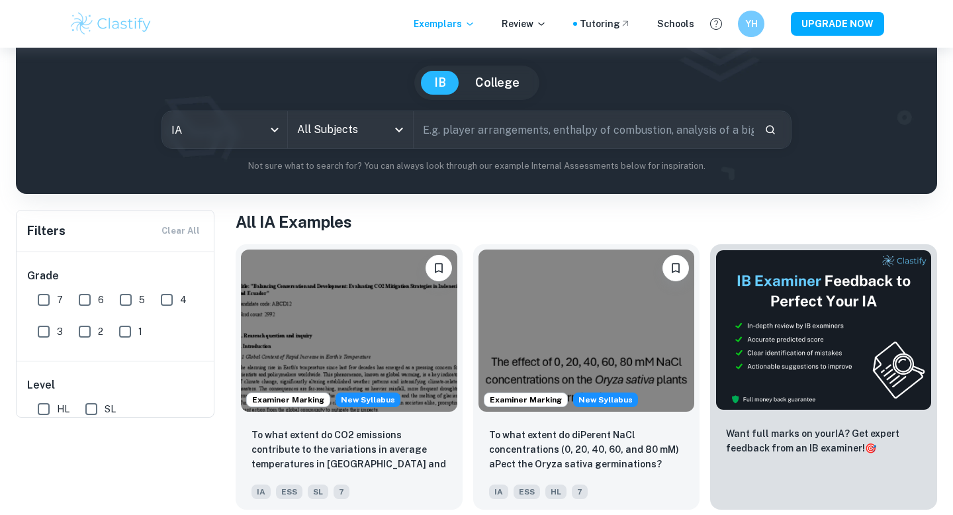
scroll to position [12, 0]
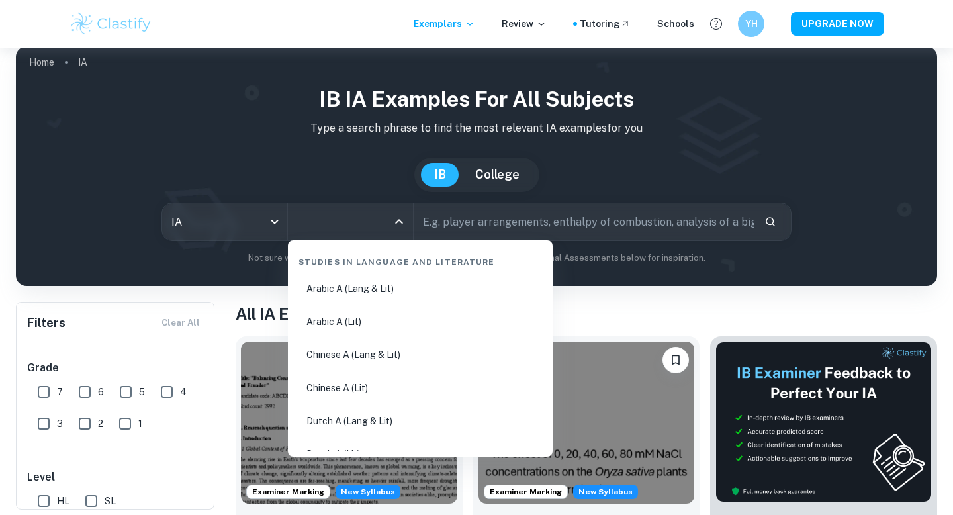
click at [370, 234] on input "All Subjects" at bounding box center [340, 221] width 93 height 25
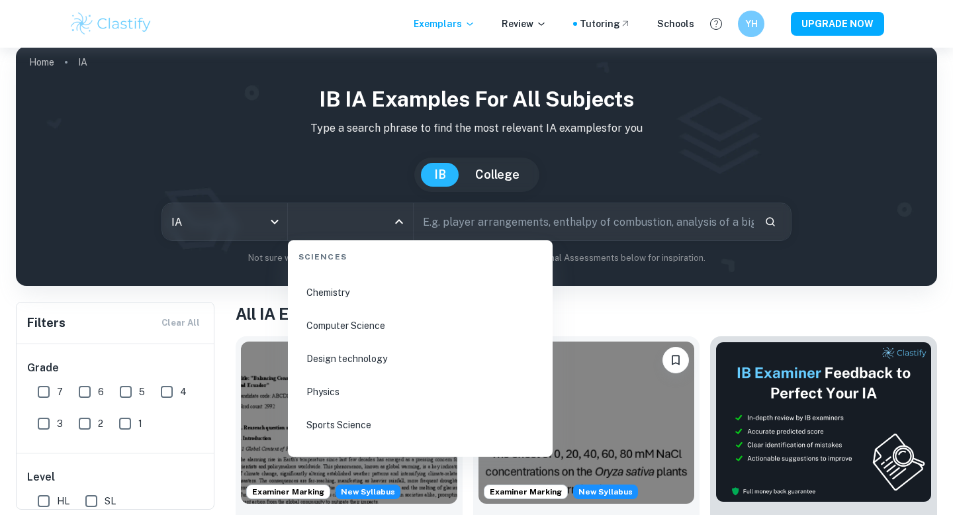
click at [418, 294] on li "Chemistry" at bounding box center [420, 292] width 254 height 30
type input "Chemistry"
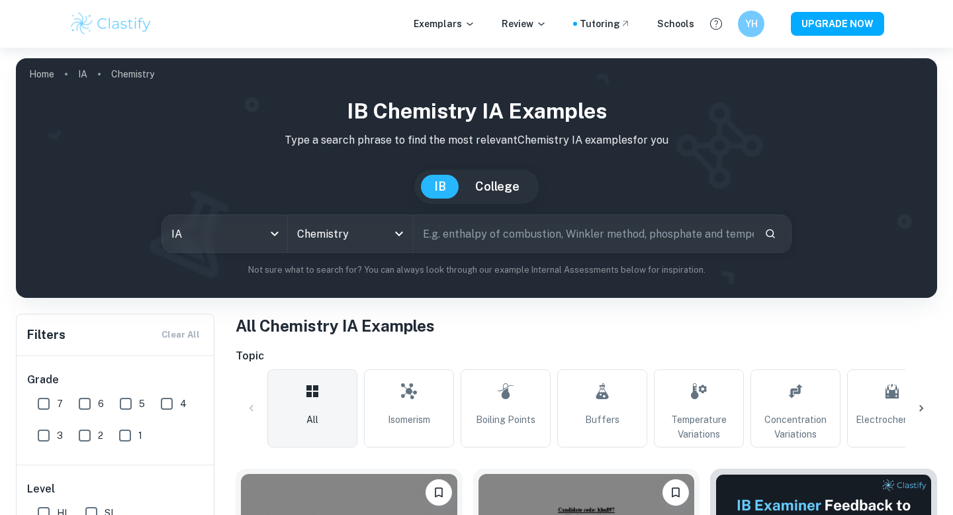
scroll to position [144, 0]
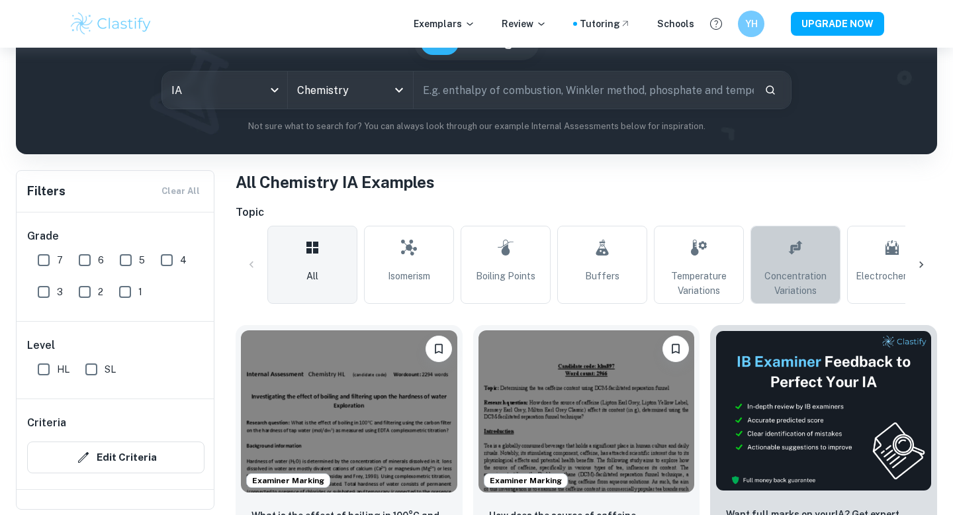
click at [775, 271] on span "Concentration Variations" at bounding box center [795, 283] width 78 height 29
type input "Concentration Variations"
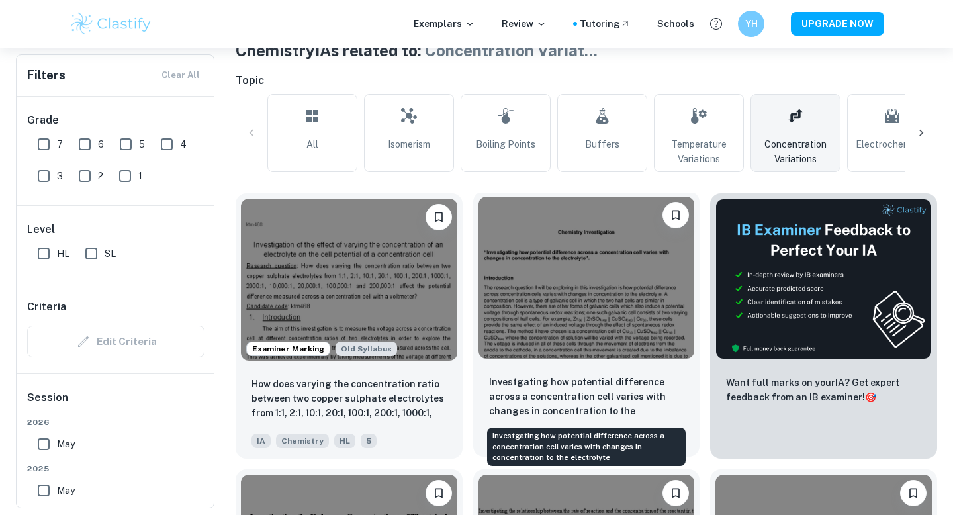
scroll to position [345, 0]
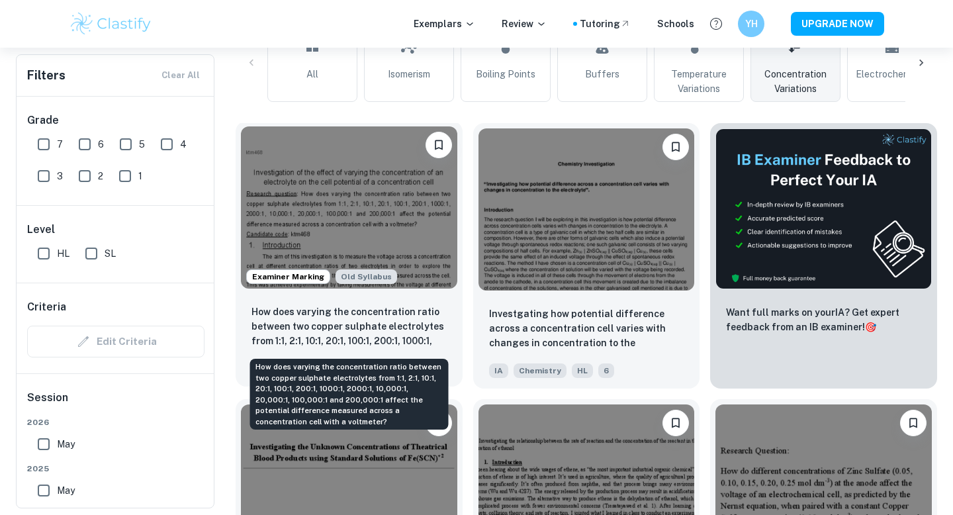
click at [424, 330] on p "How does varying the concentration ratio between two copper sulphate electrolyt…" at bounding box center [348, 326] width 195 height 45
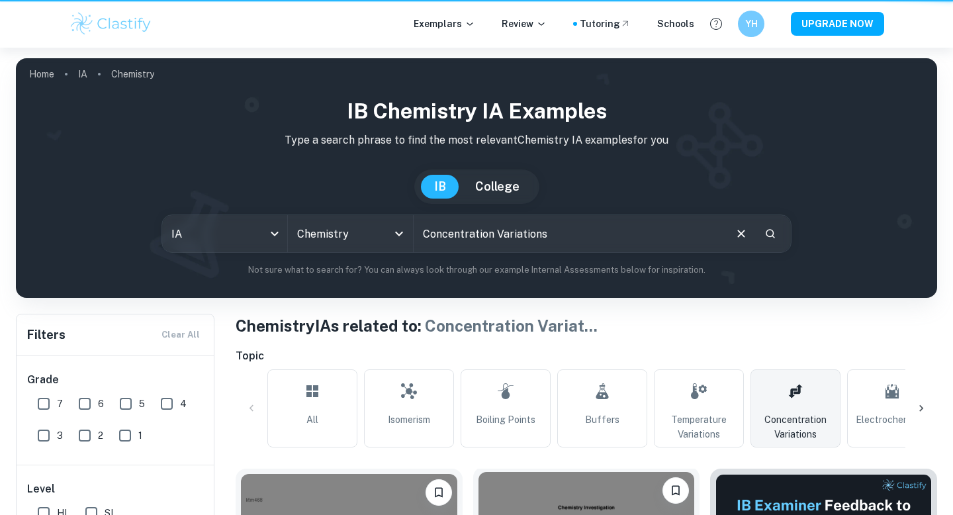
scroll to position [345, 0]
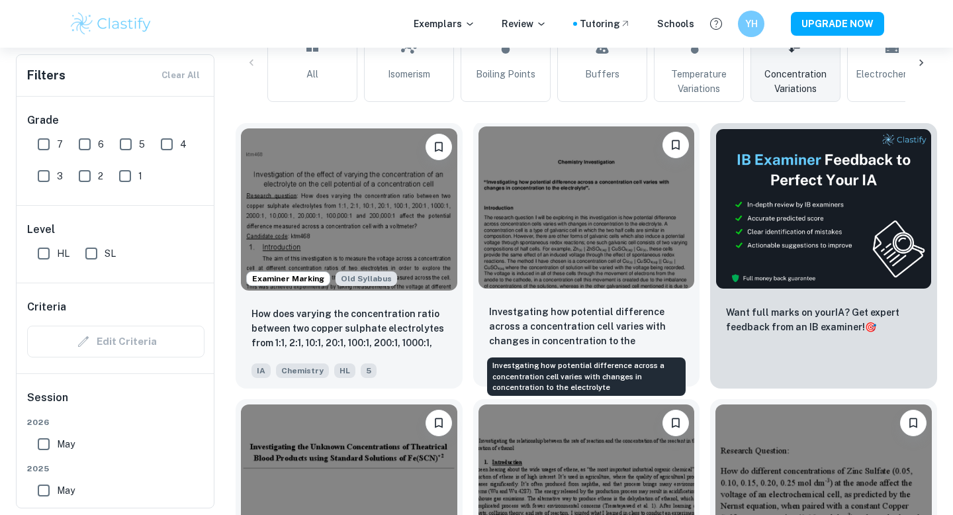
click at [534, 302] on div "Investgating how potential difference across a concentration cell varies with c…" at bounding box center [586, 340] width 227 height 93
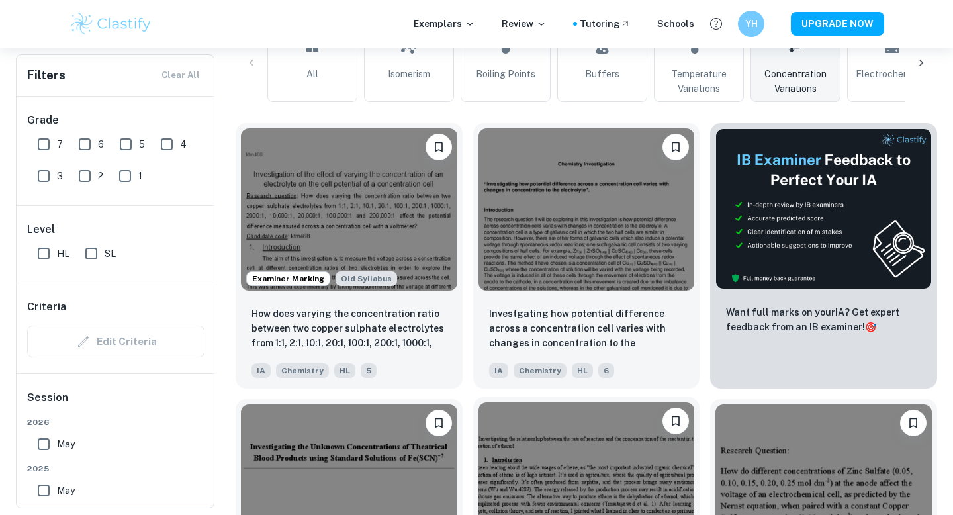
scroll to position [624, 0]
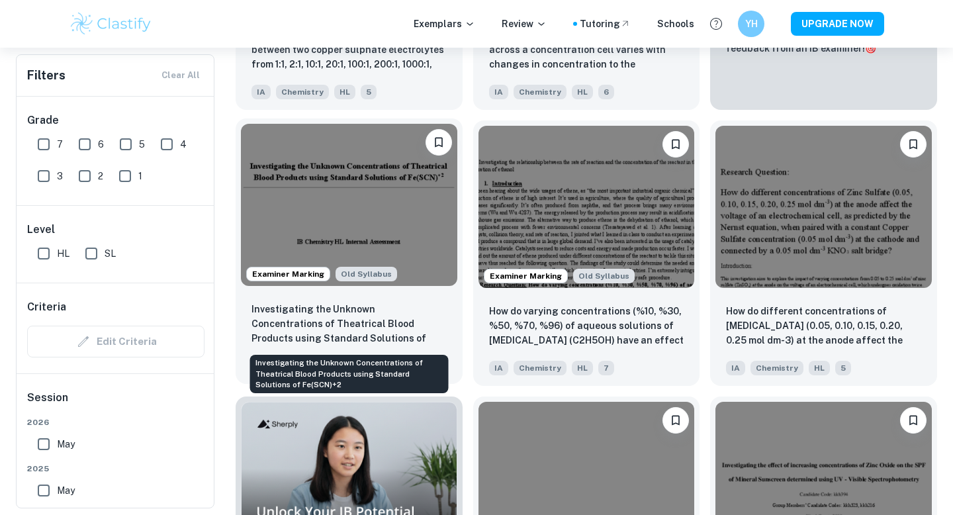
click at [383, 312] on p "Investigating the Unknown Concentrations of Theatrical Blood Products using Sta…" at bounding box center [348, 324] width 195 height 45
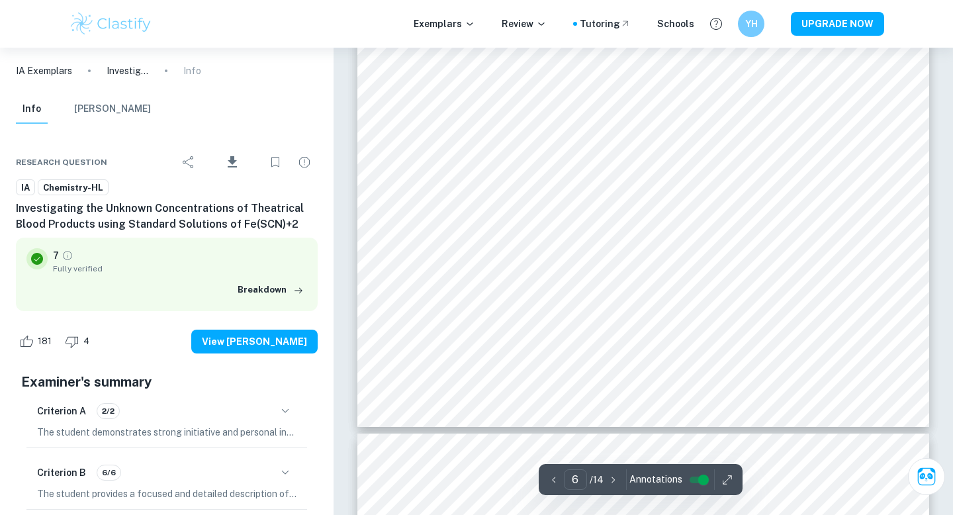
scroll to position [4777, 0]
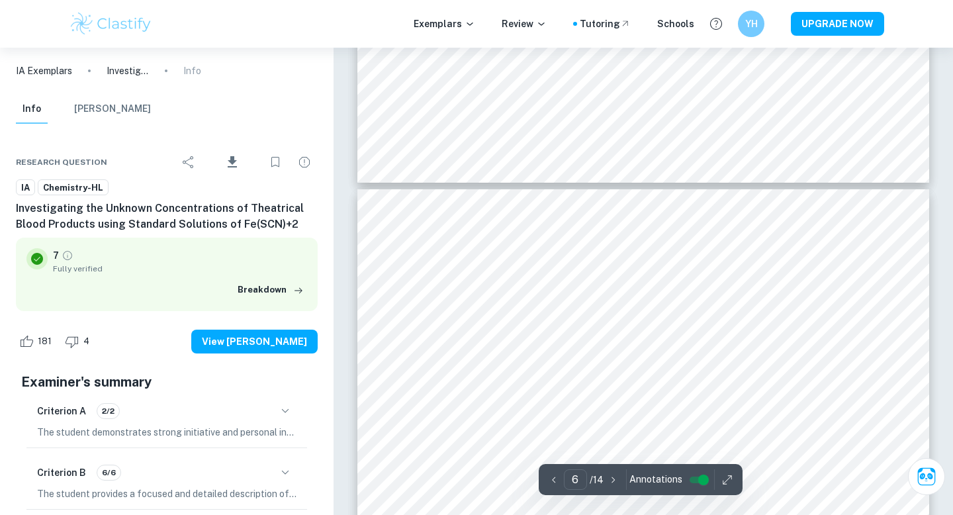
type input "7"
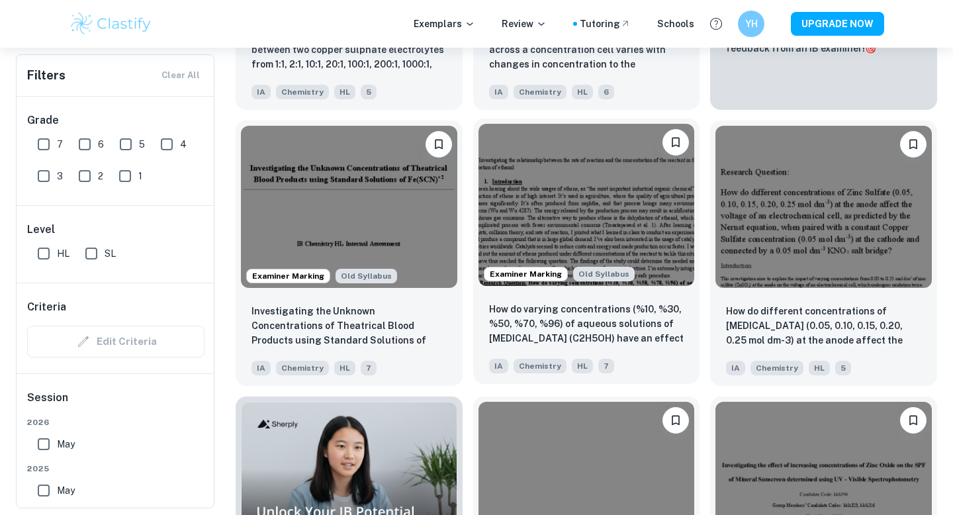
scroll to position [645, 0]
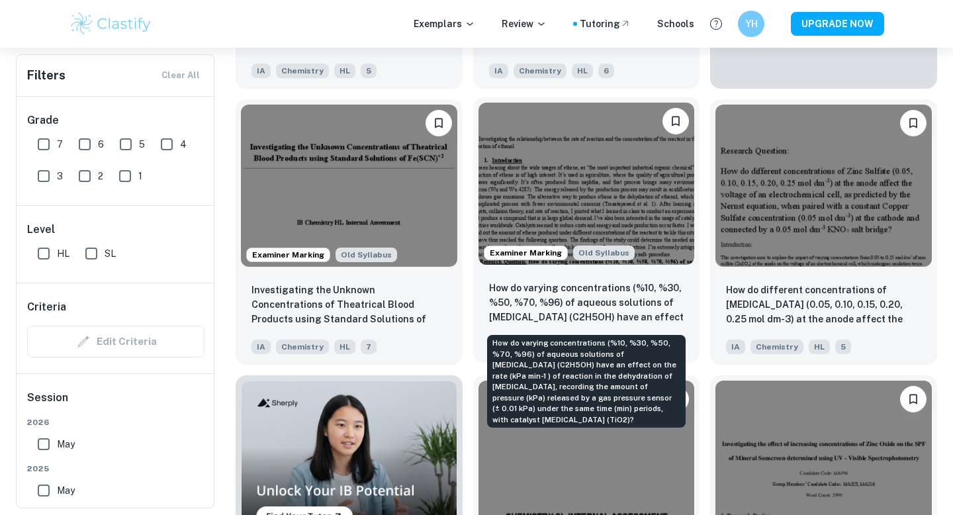
click at [603, 300] on p "How do varying concentrations (%10, %30, %50, %70, %96) of aqueous solutions of…" at bounding box center [586, 303] width 195 height 45
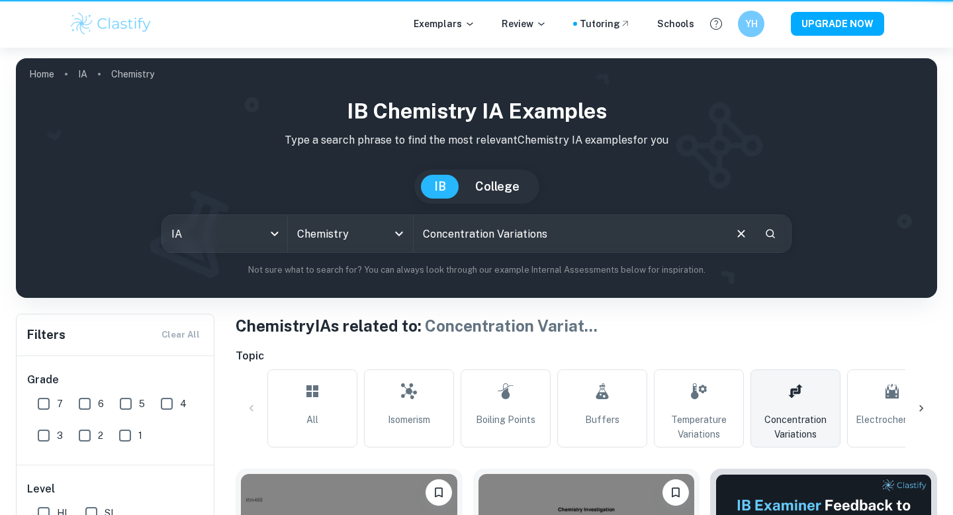
scroll to position [645, 0]
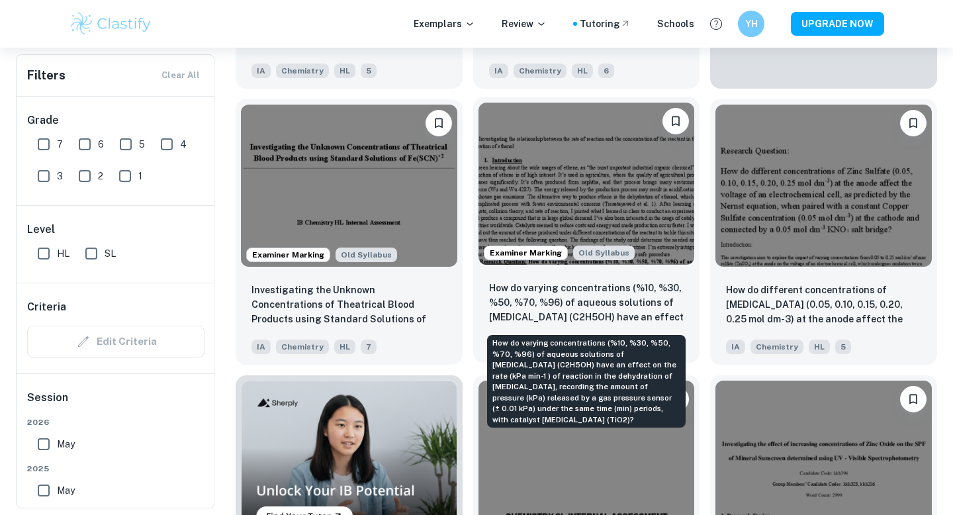
click at [634, 307] on p "How do varying concentrations (%10, %30, %50, %70, %96) of aqueous solutions of…" at bounding box center [586, 303] width 195 height 45
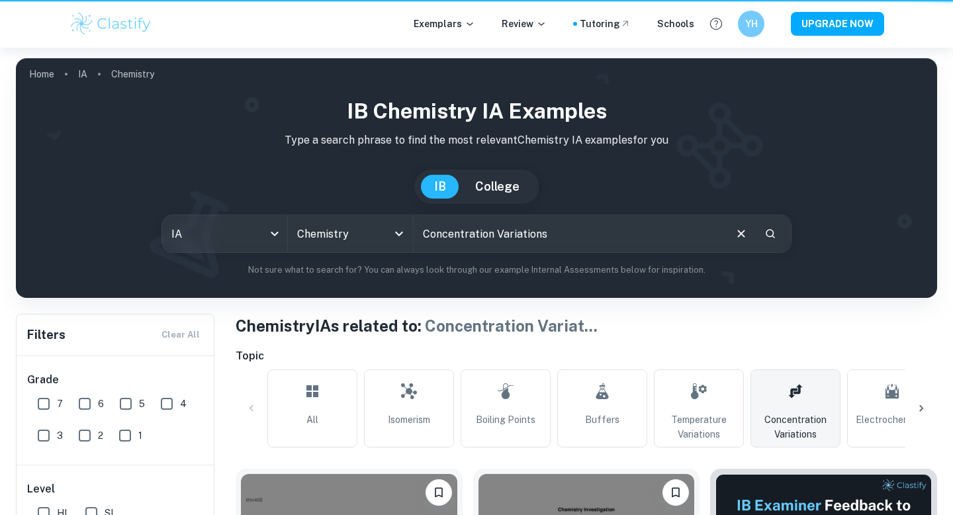
scroll to position [645, 0]
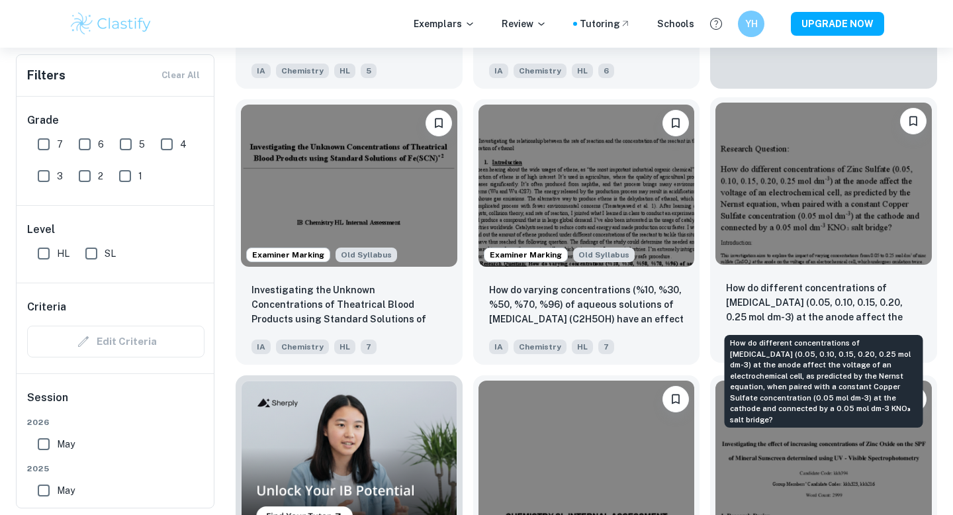
click at [795, 284] on p "How do different concentrations of [MEDICAL_DATA] (0.05, 0.10, 0.15, 0.20, 0.25…" at bounding box center [823, 303] width 195 height 45
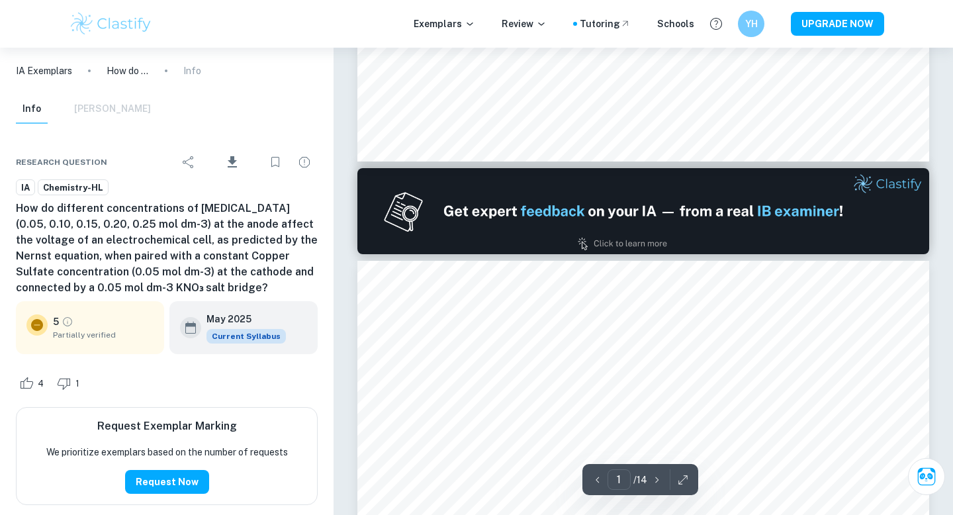
type input "2"
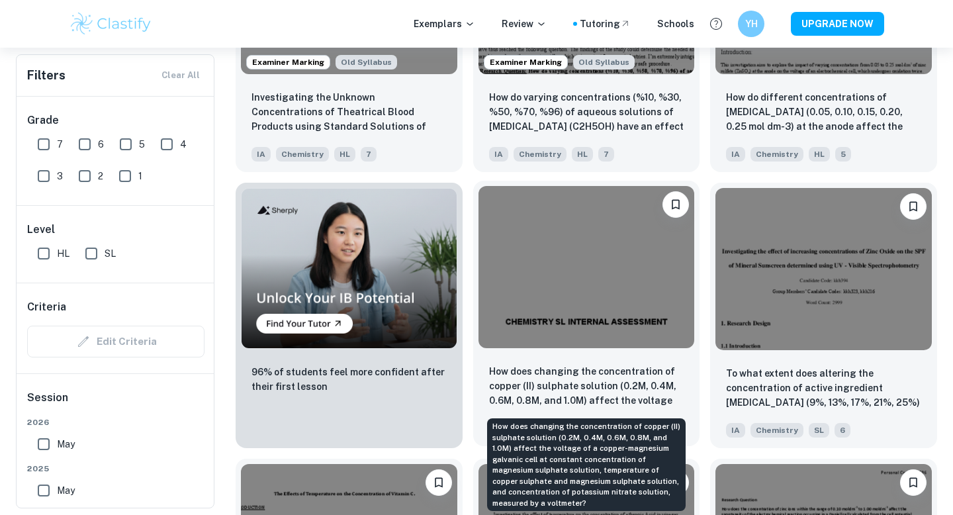
scroll to position [974, 0]
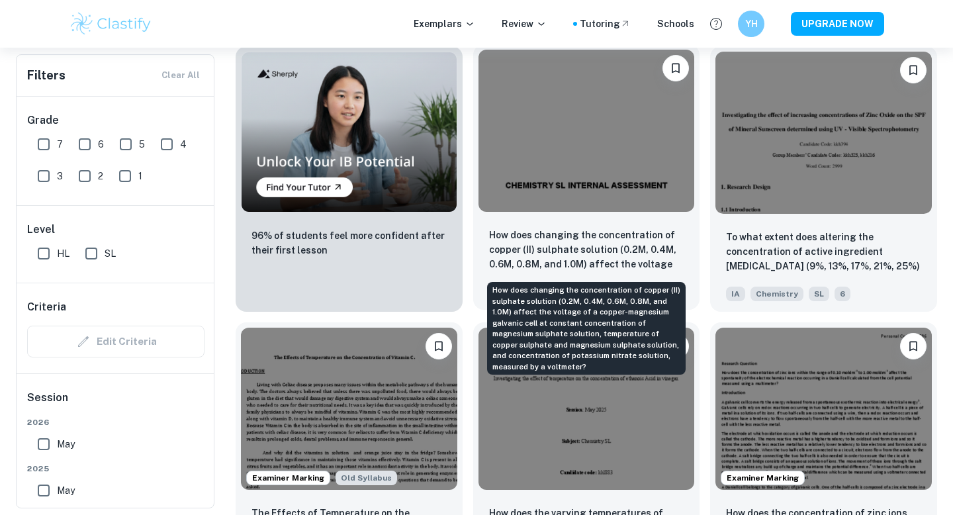
click at [621, 236] on p "How does changing the concentration of copper (II) sulphate solution (0.2M, 0.4…" at bounding box center [586, 250] width 195 height 45
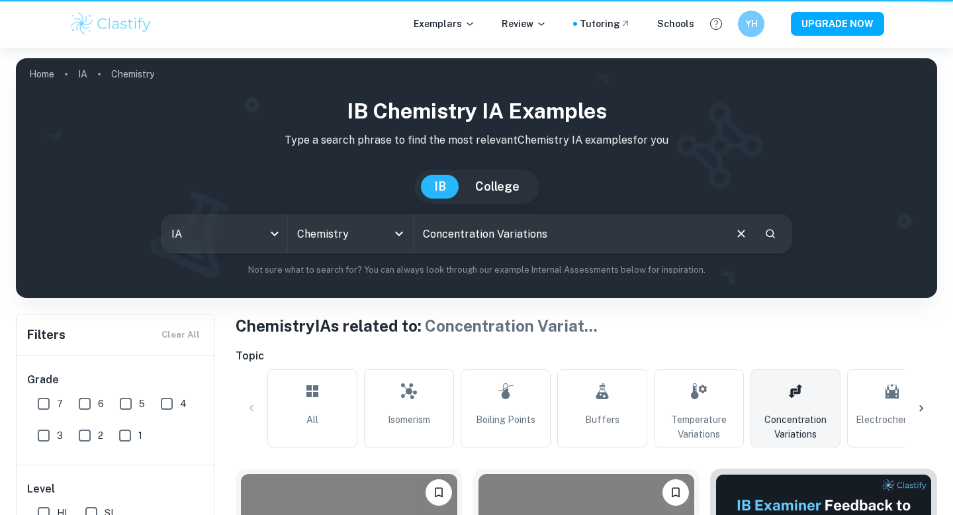
scroll to position [974, 0]
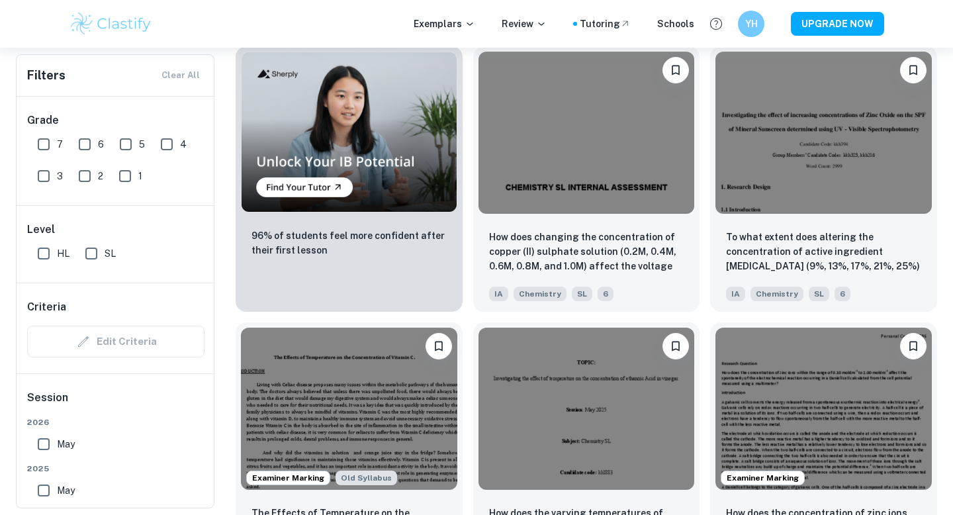
click at [45, 150] on input "7" at bounding box center [43, 144] width 26 height 26
checkbox input "true"
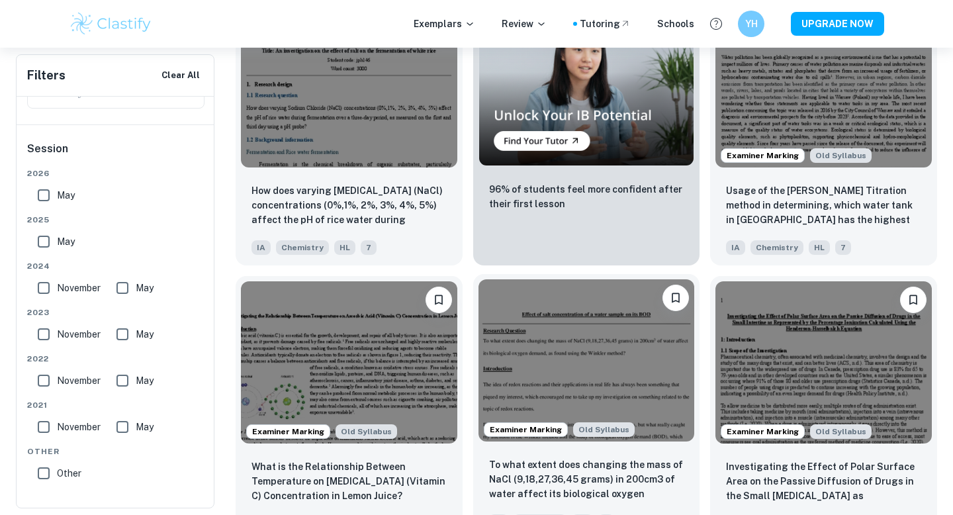
scroll to position [2417, 0]
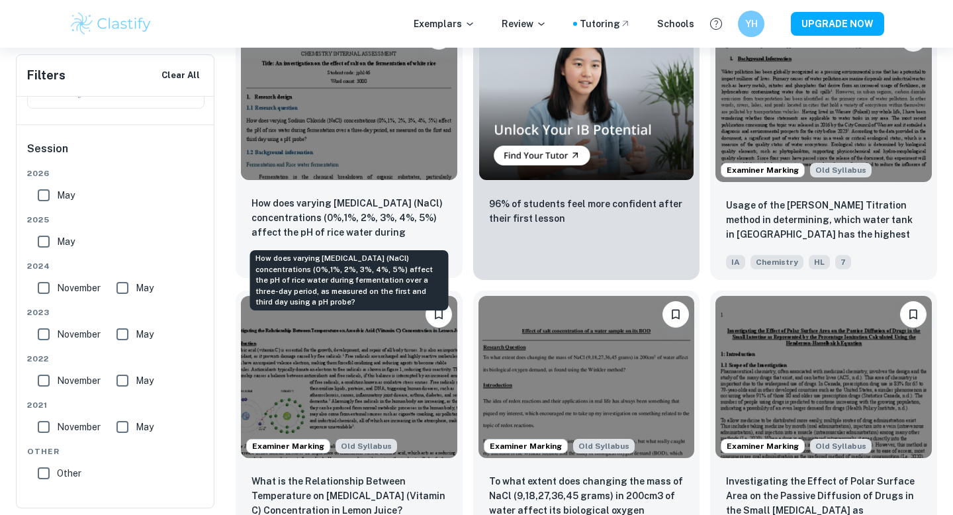
click at [413, 215] on p "How does varying [MEDICAL_DATA] (NaCl) concentrations (0%,1%, 2%, 3%, 4%, 5%) a…" at bounding box center [348, 218] width 195 height 45
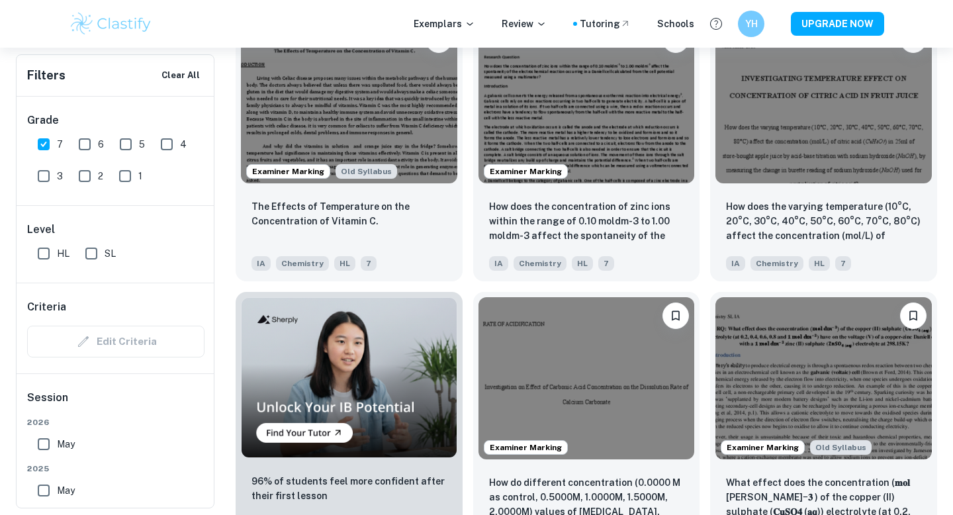
scroll to position [791, 0]
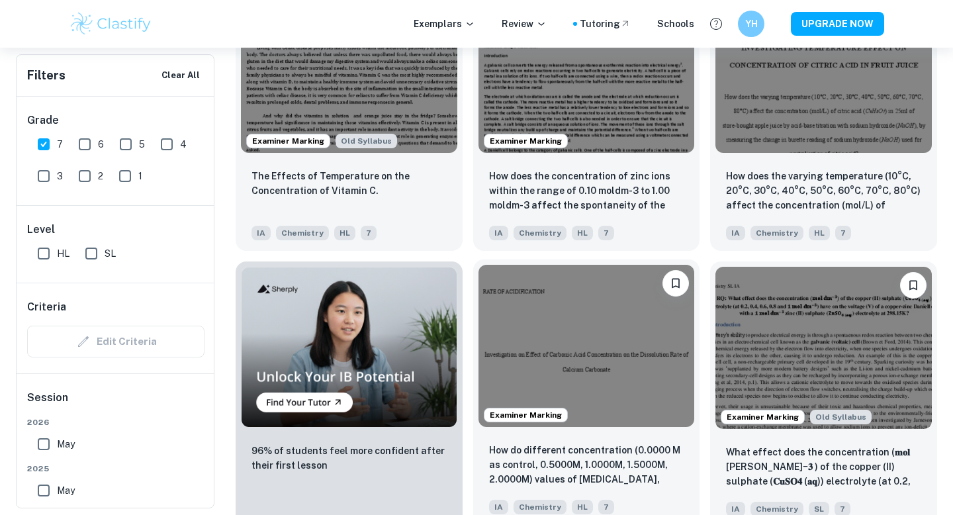
click at [498, 310] on img at bounding box center [586, 346] width 216 height 162
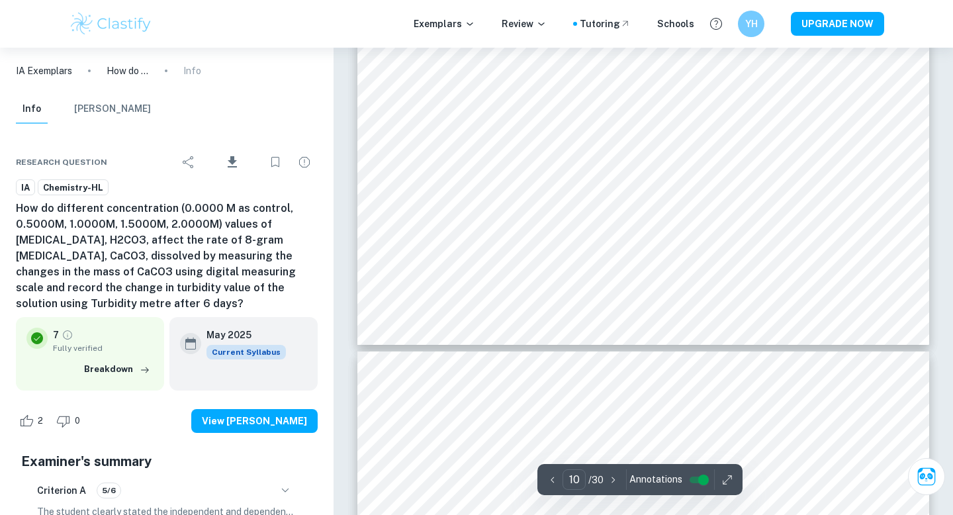
type input "11"
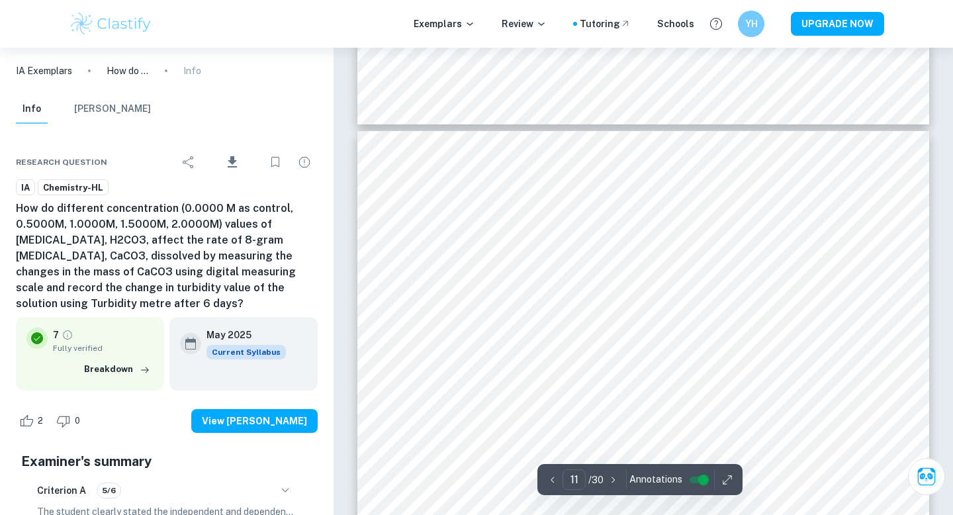
scroll to position [7670, 0]
